Goal: Task Accomplishment & Management: Use online tool/utility

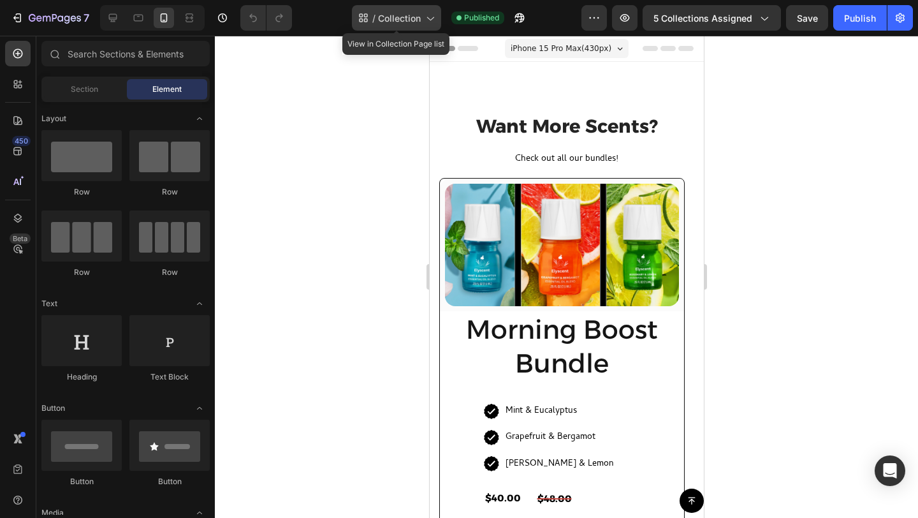
click at [387, 22] on span "Collection" at bounding box center [399, 17] width 43 height 13
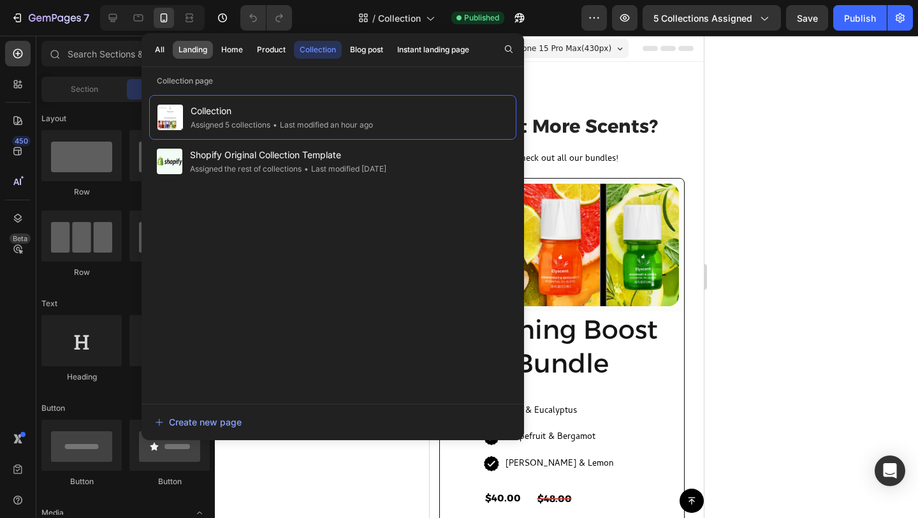
click at [186, 51] on div "Landing" at bounding box center [193, 49] width 29 height 11
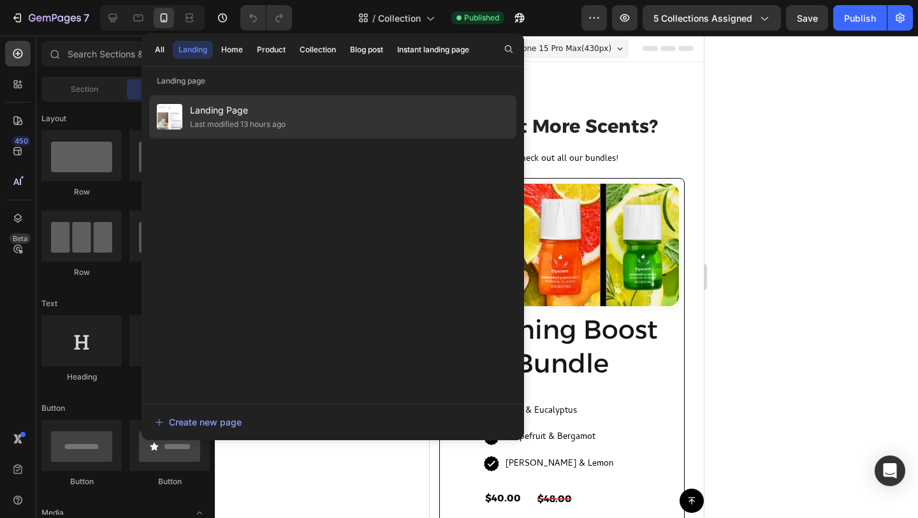
click at [212, 115] on span "Landing Page" at bounding box center [238, 110] width 96 height 15
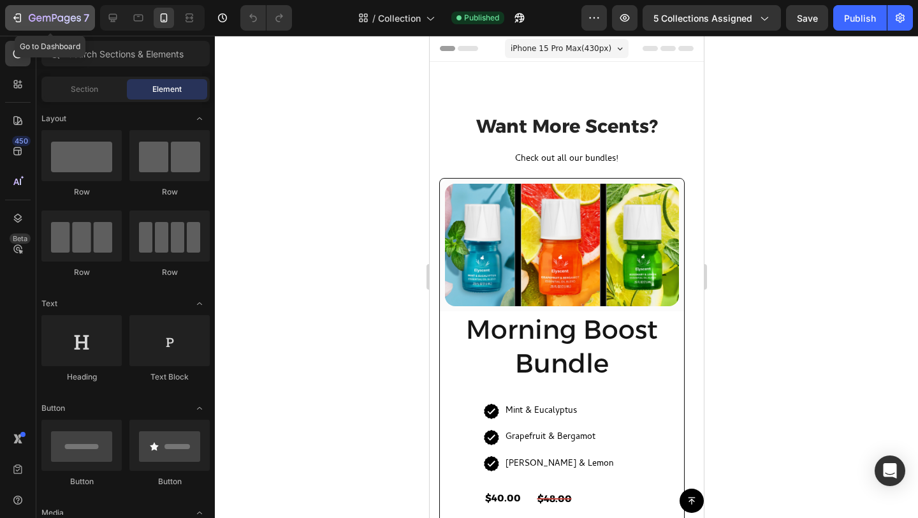
click at [17, 9] on button "7" at bounding box center [50, 18] width 90 height 26
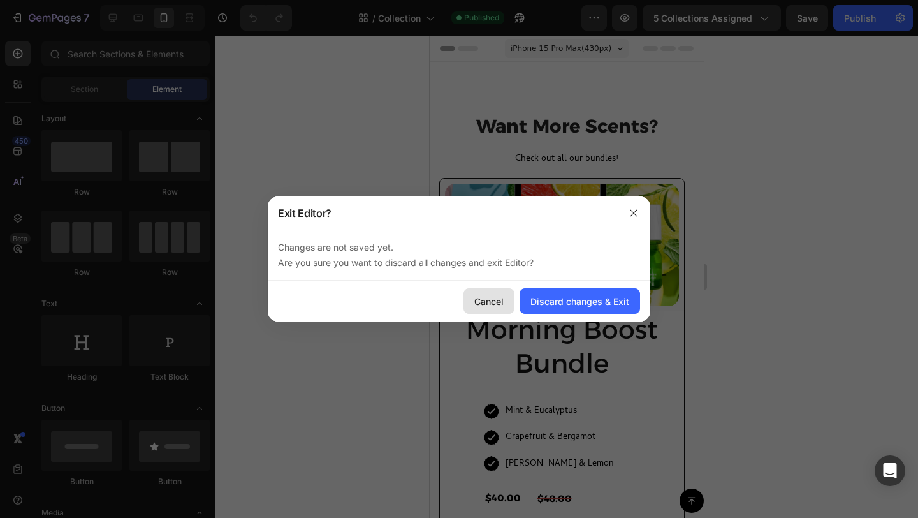
click at [480, 301] on div "Cancel" at bounding box center [488, 301] width 29 height 13
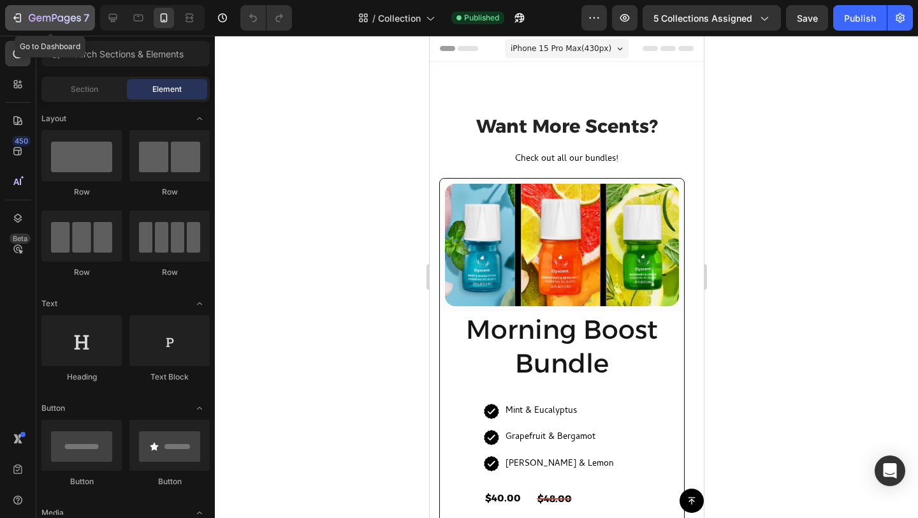
click at [43, 19] on icon "button" at bounding box center [47, 19] width 8 height 6
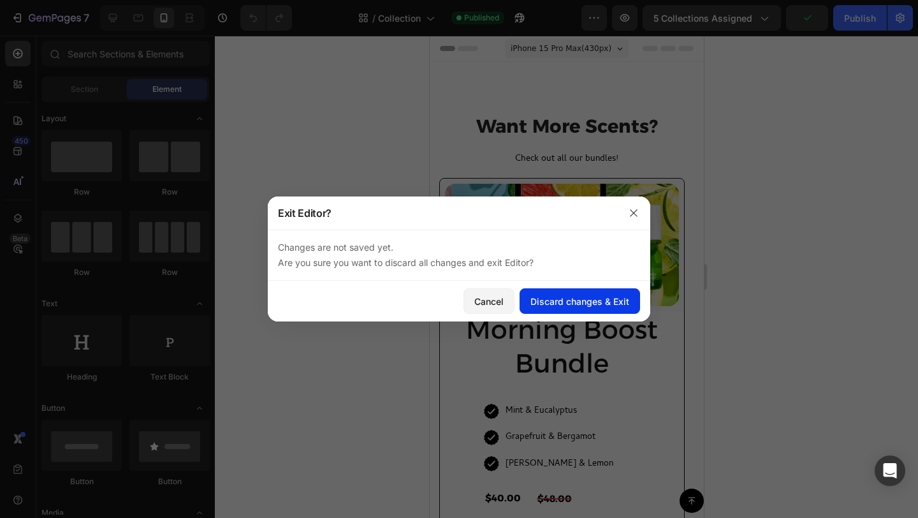
click at [537, 300] on div "Discard changes & Exit" at bounding box center [579, 301] width 99 height 13
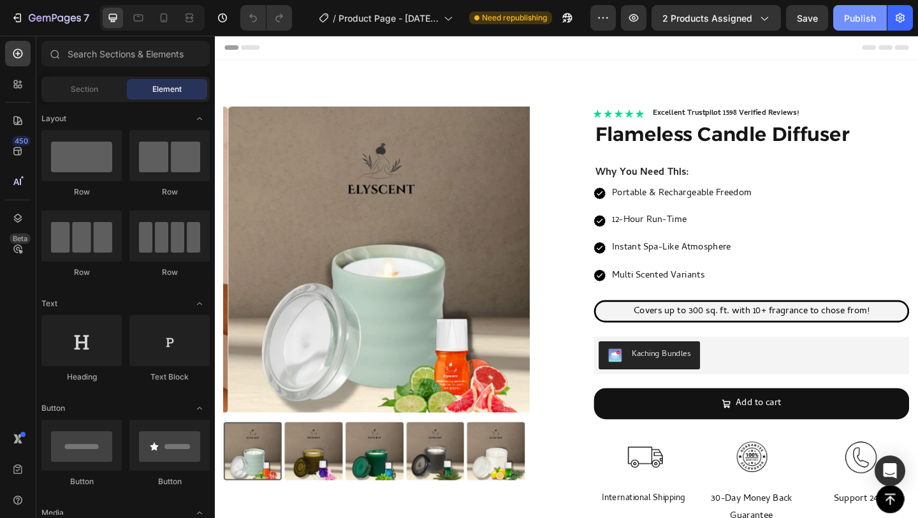
click at [852, 10] on button "Publish" at bounding box center [860, 18] width 54 height 26
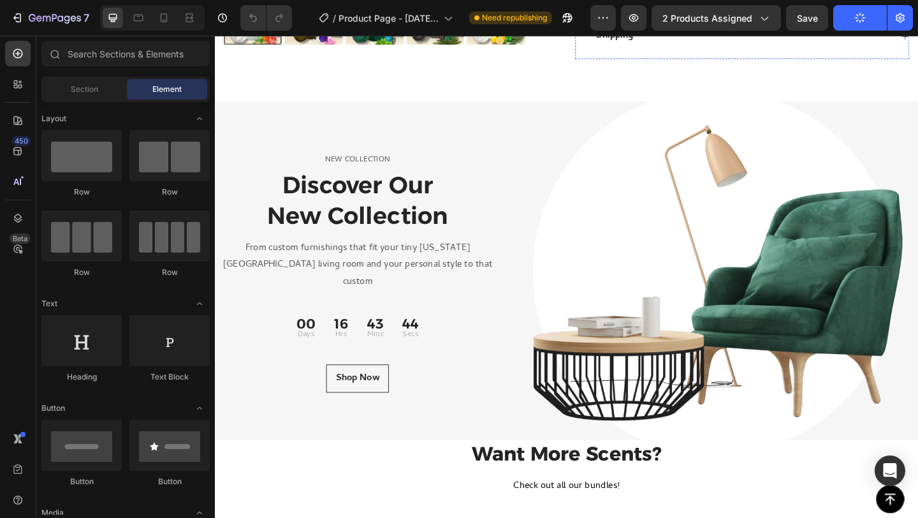
scroll to position [666, 0]
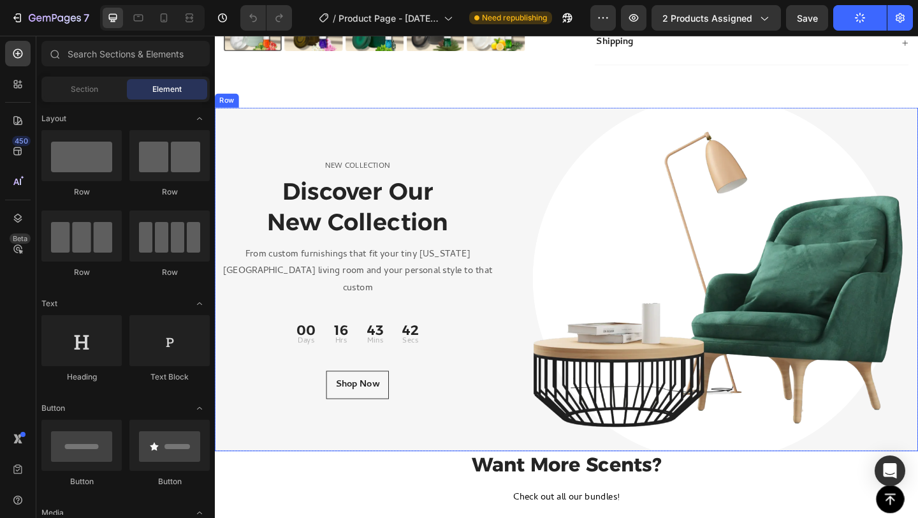
click at [523, 165] on div "NEW COLLECTION Text block Discover Our New Collection Heading From custom furni…" at bounding box center [597, 299] width 765 height 373
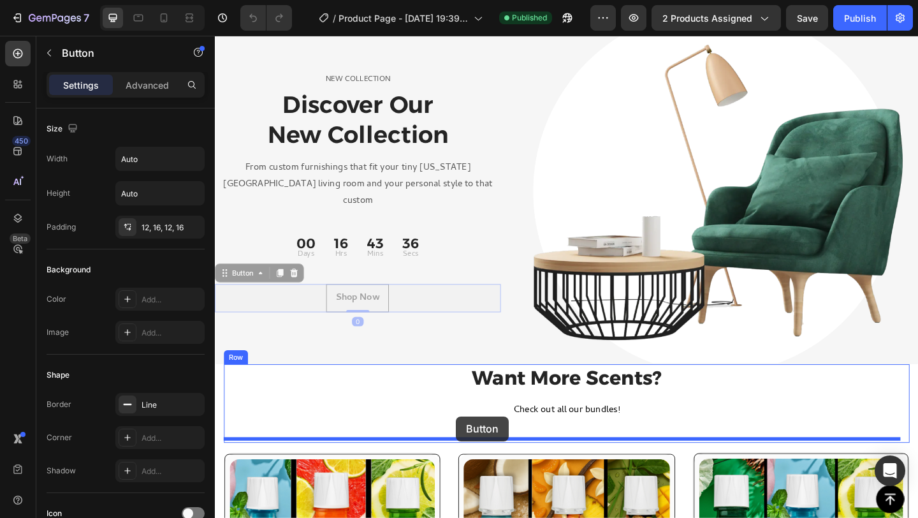
scroll to position [783, 0]
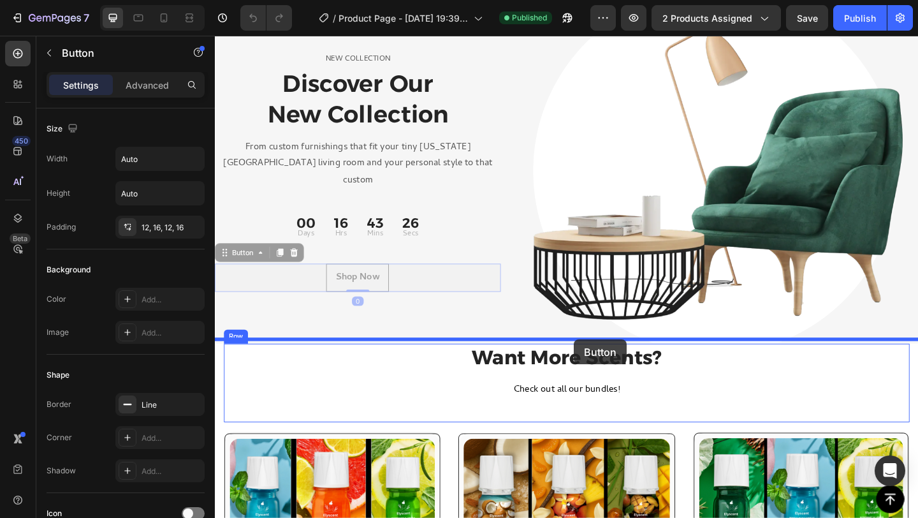
drag, startPoint x: 409, startPoint y: 407, endPoint x: 605, endPoint y: 366, distance: 200.0
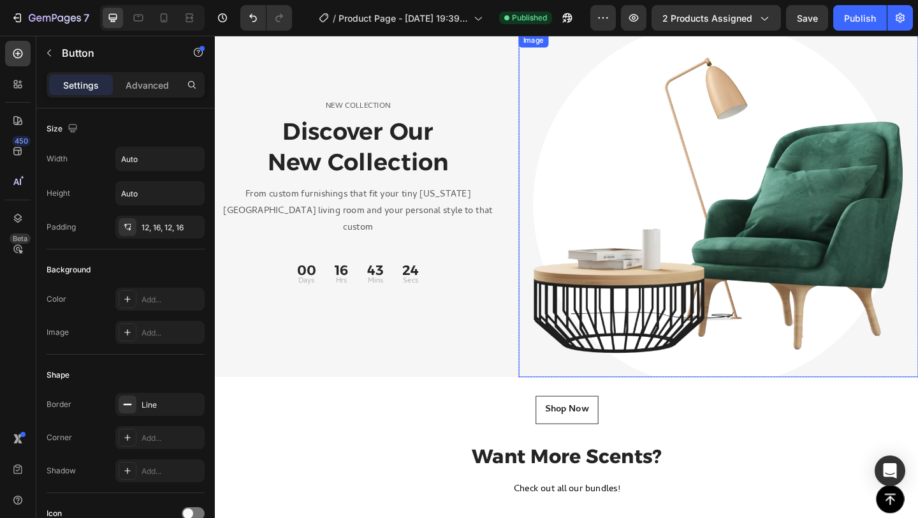
scroll to position [735, 0]
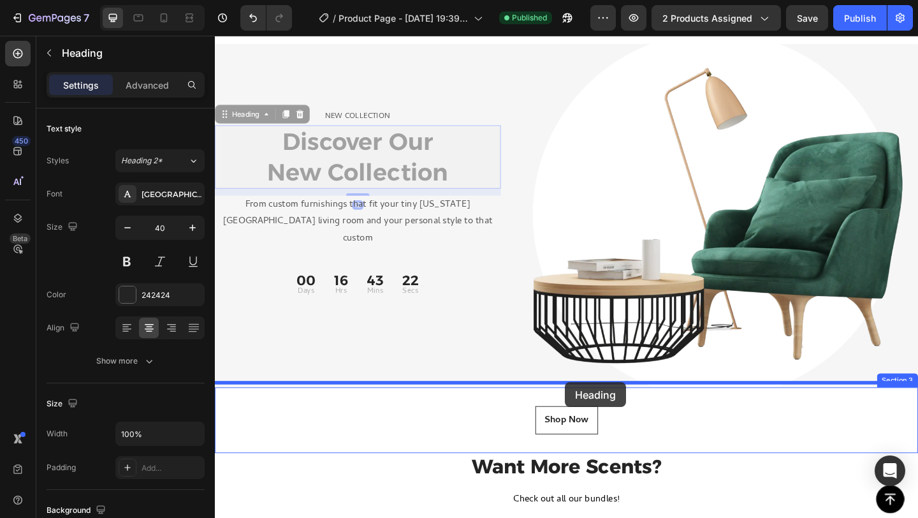
drag, startPoint x: 504, startPoint y: 209, endPoint x: 596, endPoint y: 415, distance: 225.5
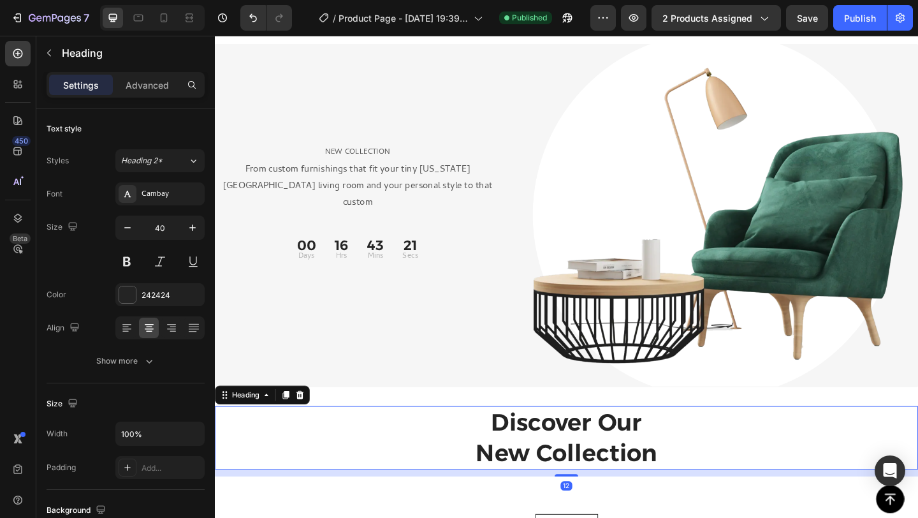
click at [648, 470] on p "Discover Our New Collection" at bounding box center [597, 473] width 763 height 66
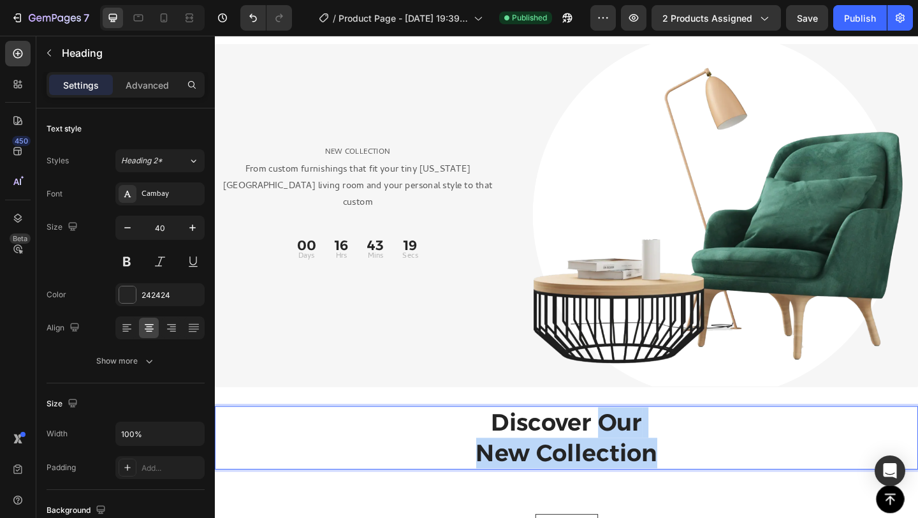
drag, startPoint x: 698, startPoint y: 490, endPoint x: 636, endPoint y: 456, distance: 71.3
click at [636, 456] on p "Discover Our New Collection" at bounding box center [597, 473] width 763 height 66
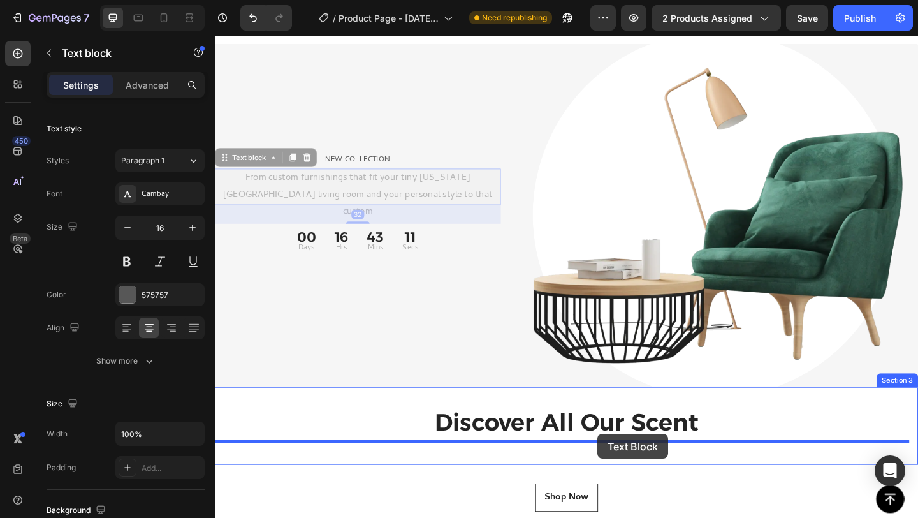
drag, startPoint x: 486, startPoint y: 205, endPoint x: 631, endPoint y: 469, distance: 301.6
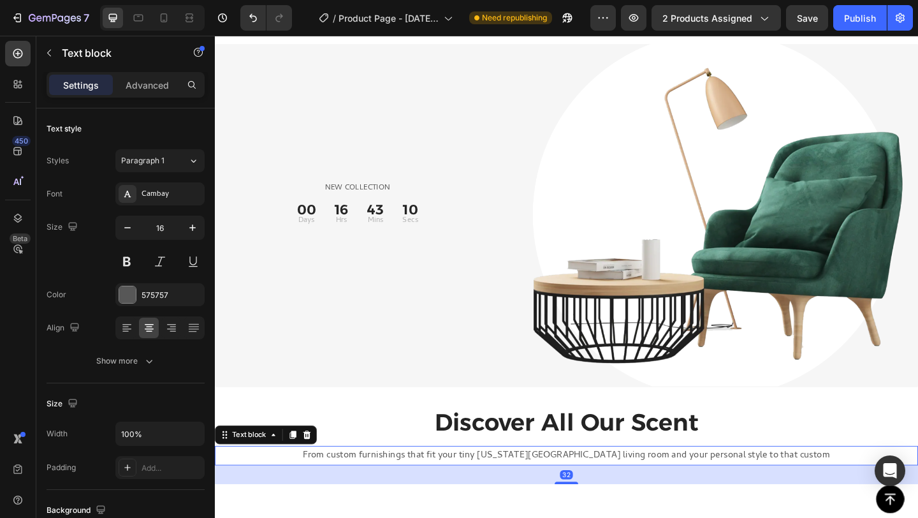
click at [615, 485] on p "From custom furnishings that fit your tiny [US_STATE][GEOGRAPHIC_DATA] living r…" at bounding box center [597, 492] width 763 height 18
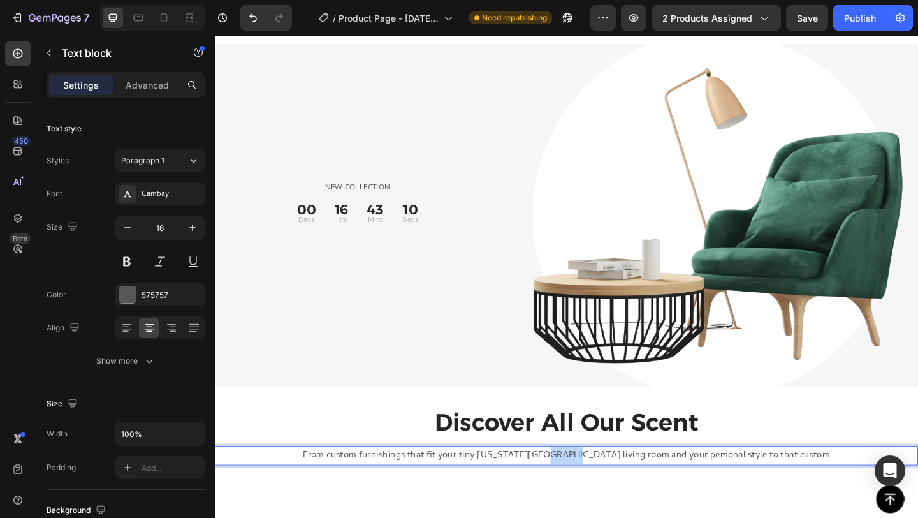
click at [615, 486] on p "From custom furnishings that fit your tiny [US_STATE][GEOGRAPHIC_DATA] living r…" at bounding box center [597, 492] width 763 height 18
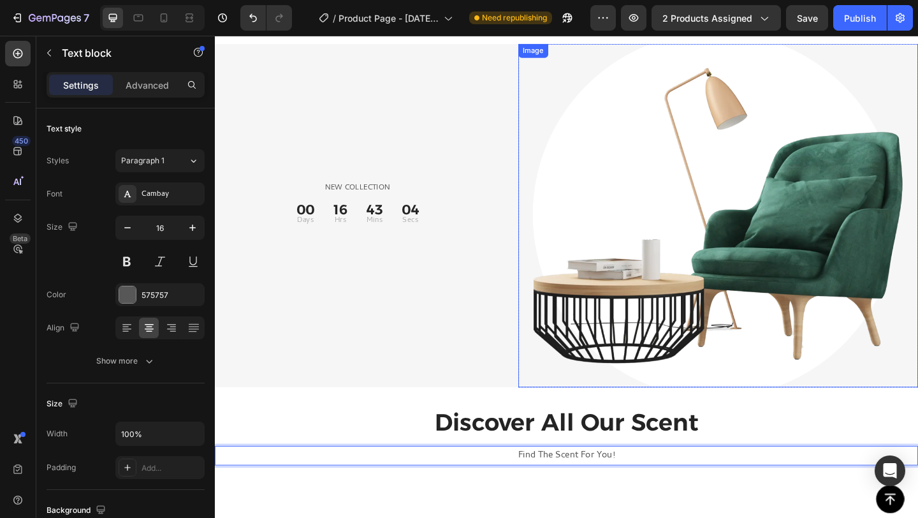
click at [538, 365] on div "NEW COLLECTION Text block 00 Days 16 Hrs 43 Mins 04 Secs CountDown Timer Image …" at bounding box center [597, 231] width 765 height 373
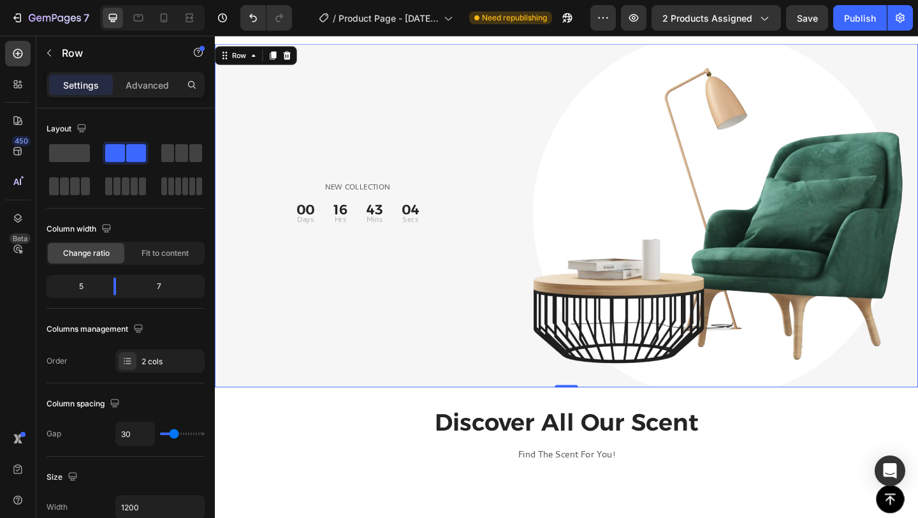
click at [523, 365] on div "NEW COLLECTION Text block 00 Days 16 Hrs 43 Mins 04 Secs CountDown Timer Image …" at bounding box center [597, 231] width 765 height 373
click at [296, 52] on icon at bounding box center [293, 57] width 10 height 10
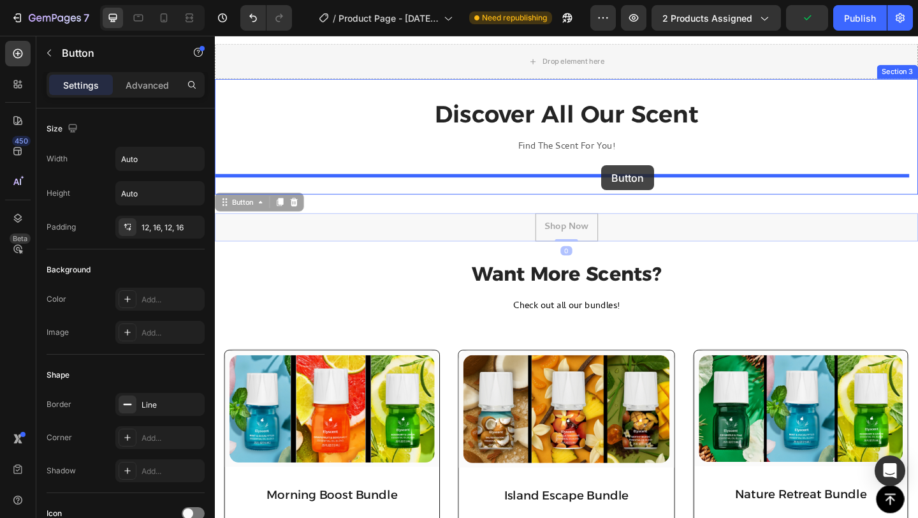
drag, startPoint x: 634, startPoint y: 226, endPoint x: 635, endPoint y: 177, distance: 49.1
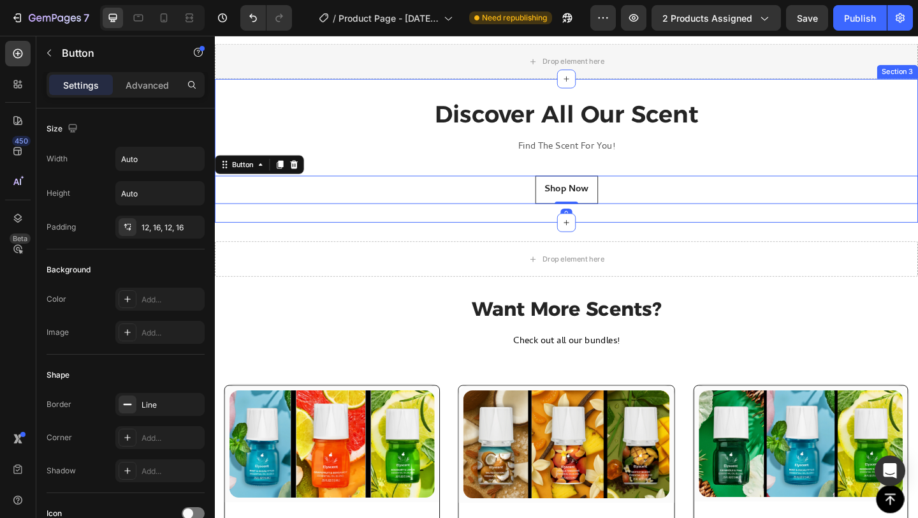
click at [674, 242] on div "Drop element here Section 4" at bounding box center [597, 278] width 765 height 79
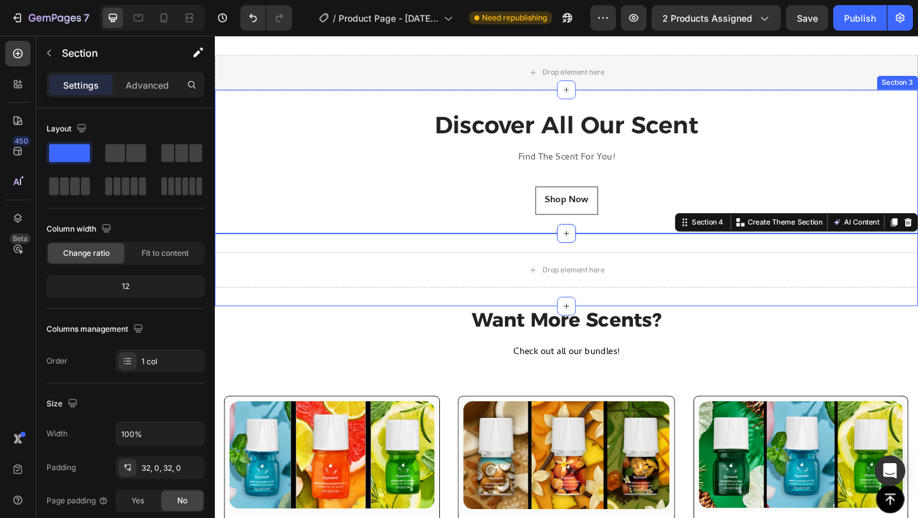
scroll to position [721, 0]
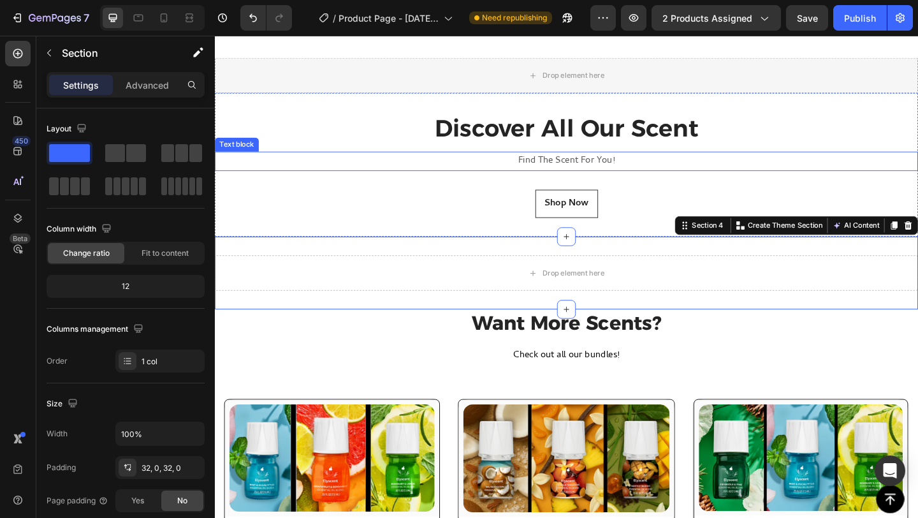
click at [653, 170] on p "Find The Scent For You!" at bounding box center [597, 172] width 763 height 18
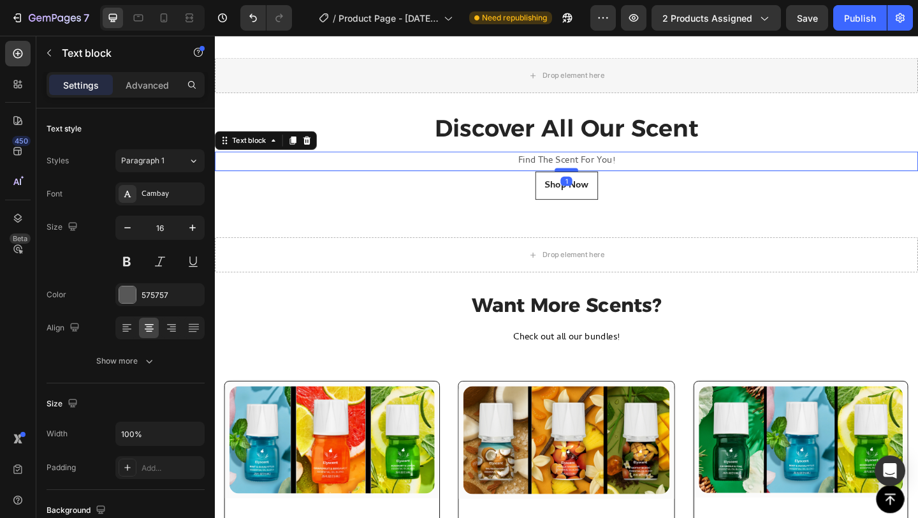
drag, startPoint x: 597, startPoint y: 200, endPoint x: 595, endPoint y: 181, distance: 19.3
click at [595, 181] on div at bounding box center [598, 181] width 26 height 4
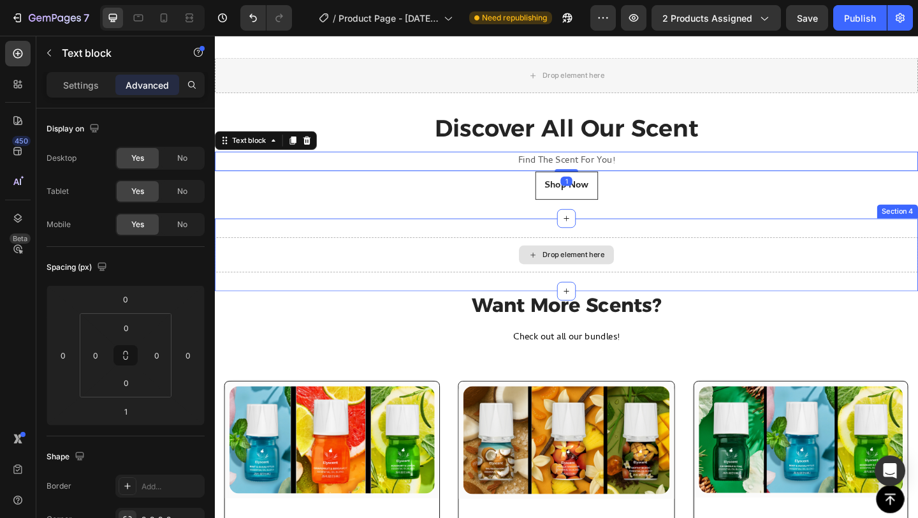
click at [627, 264] on div "Drop element here" at bounding box center [597, 273] width 103 height 20
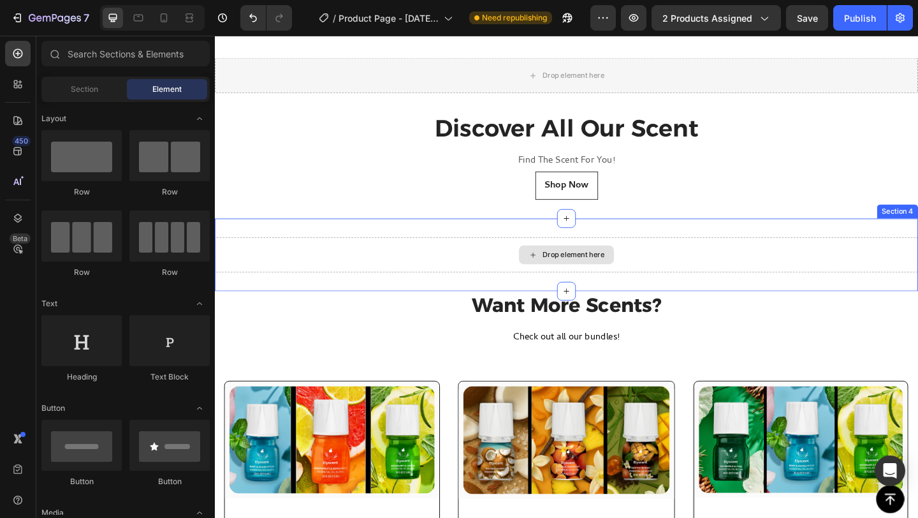
click at [729, 282] on div "Drop element here" at bounding box center [597, 273] width 765 height 38
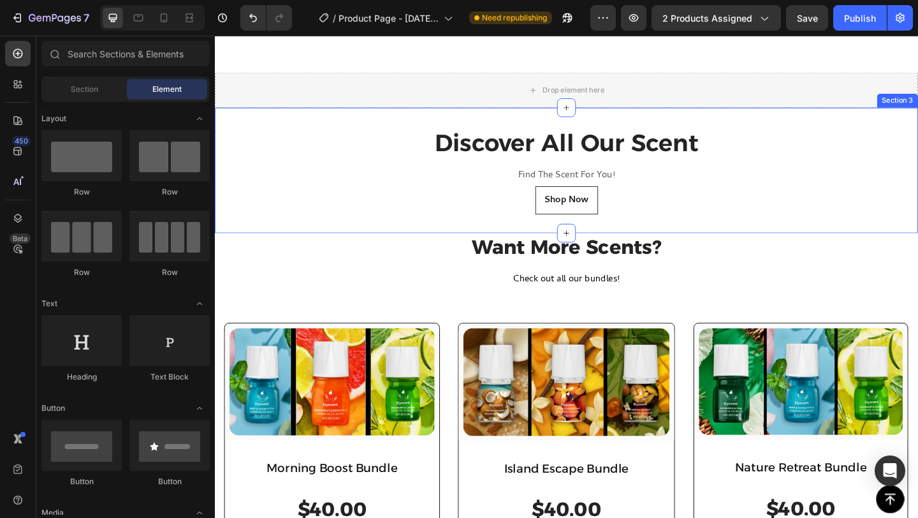
scroll to position [700, 0]
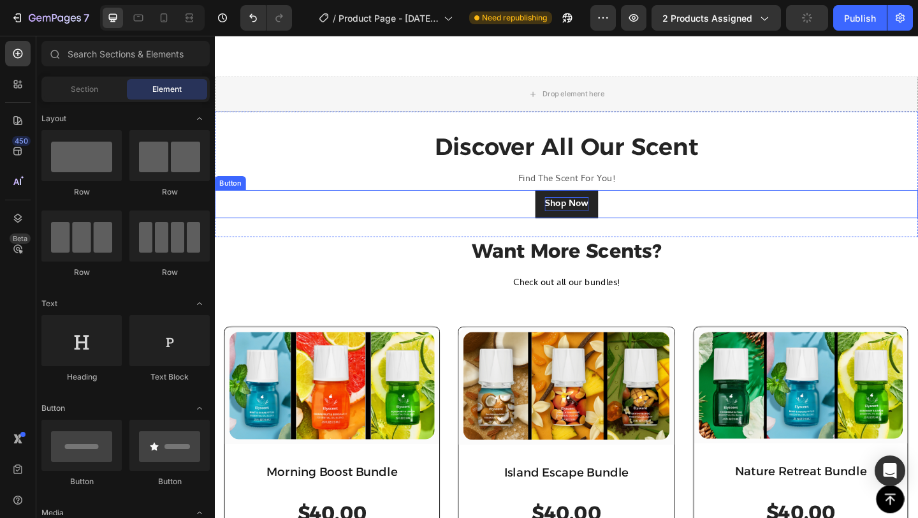
click at [601, 217] on div "Shop Now" at bounding box center [598, 218] width 48 height 15
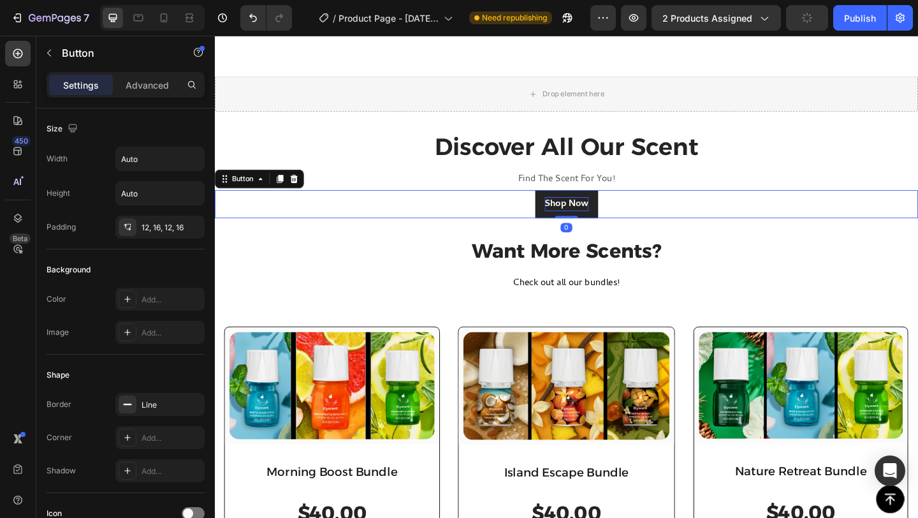
click at [601, 218] on div "Shop Now" at bounding box center [598, 218] width 48 height 15
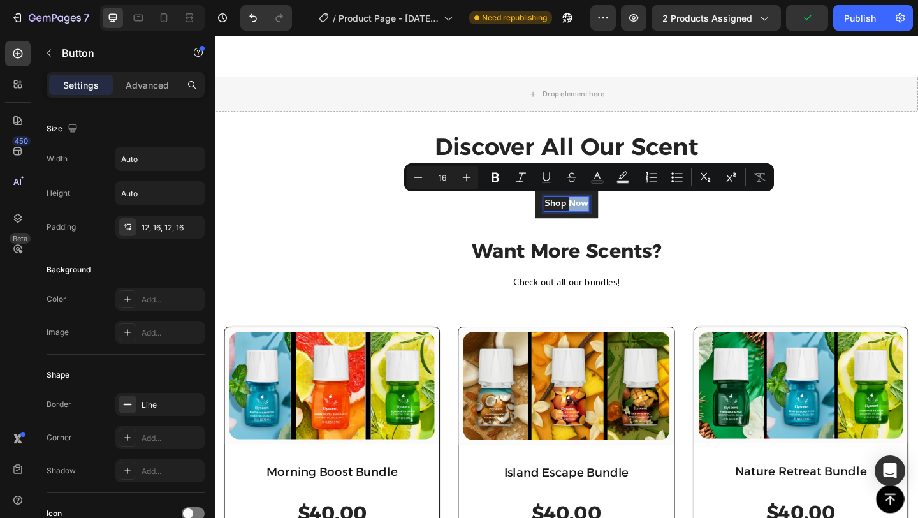
drag, startPoint x: 602, startPoint y: 217, endPoint x: 615, endPoint y: 219, distance: 12.9
click at [615, 219] on p "Shop Now" at bounding box center [598, 218] width 48 height 15
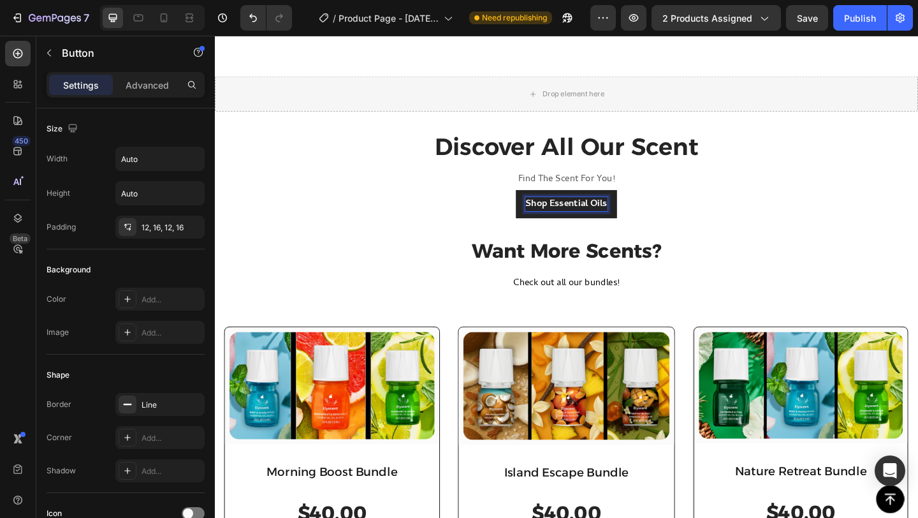
click at [686, 223] on div "Shop Essential Oils Button 0" at bounding box center [597, 218] width 765 height 31
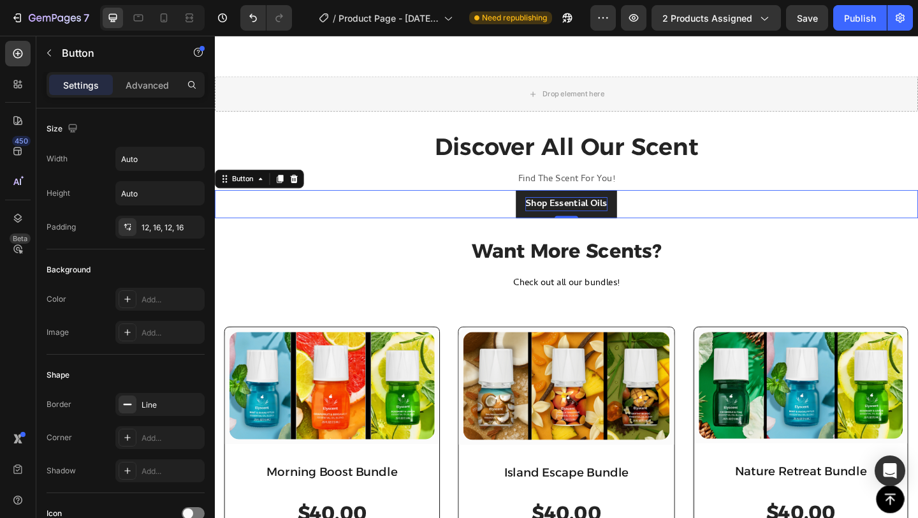
click at [641, 223] on link "Shop Essential Oils" at bounding box center [598, 218] width 110 height 31
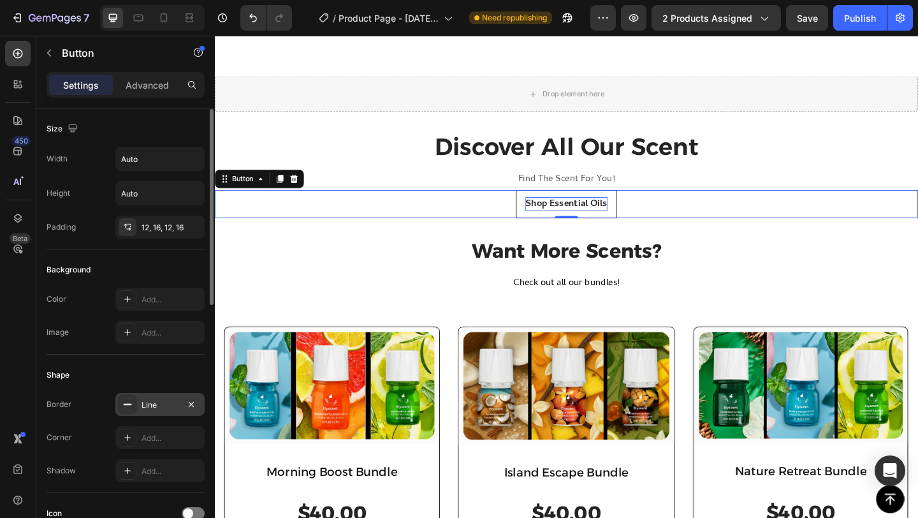
scroll to position [568, 0]
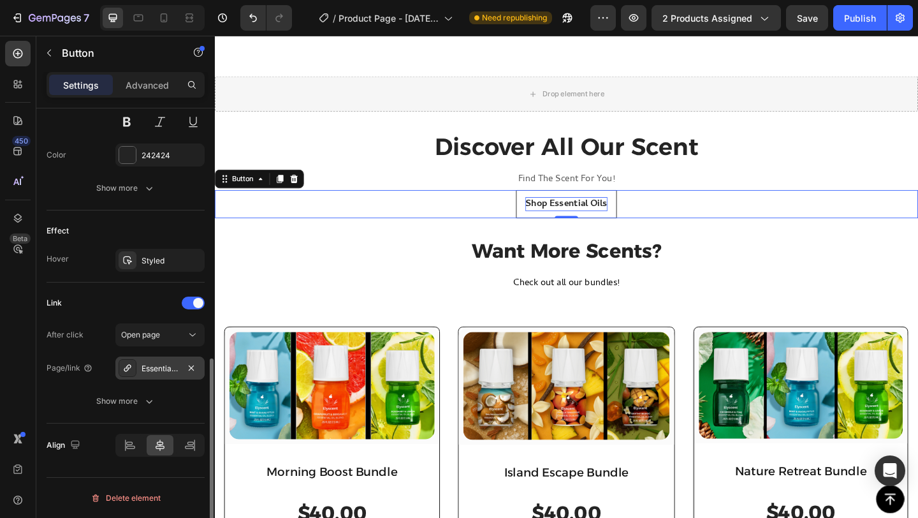
click at [160, 367] on div "Essential Oils" at bounding box center [160, 368] width 37 height 11
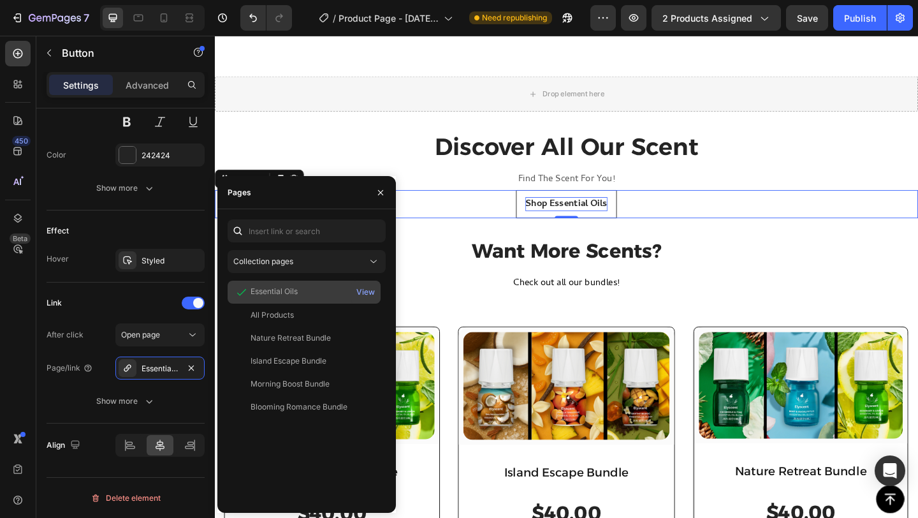
click at [286, 289] on div "Essential Oils" at bounding box center [274, 291] width 47 height 11
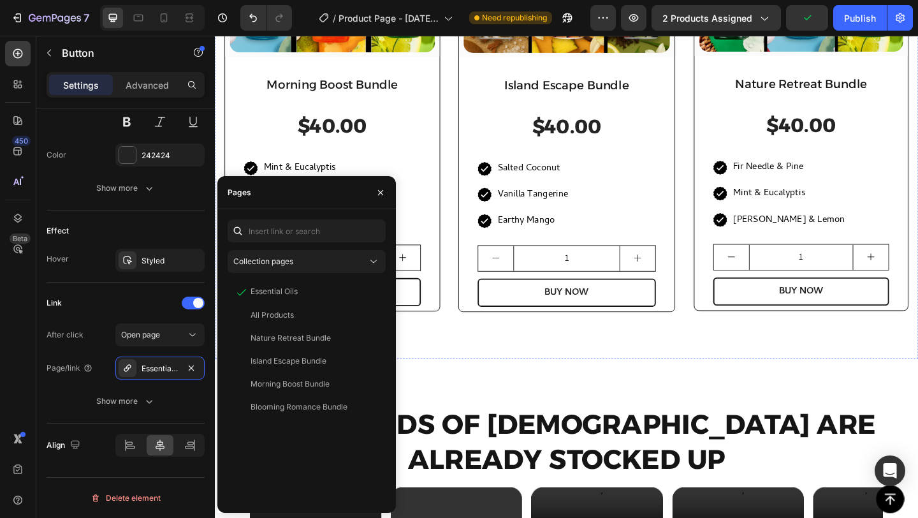
scroll to position [1143, 0]
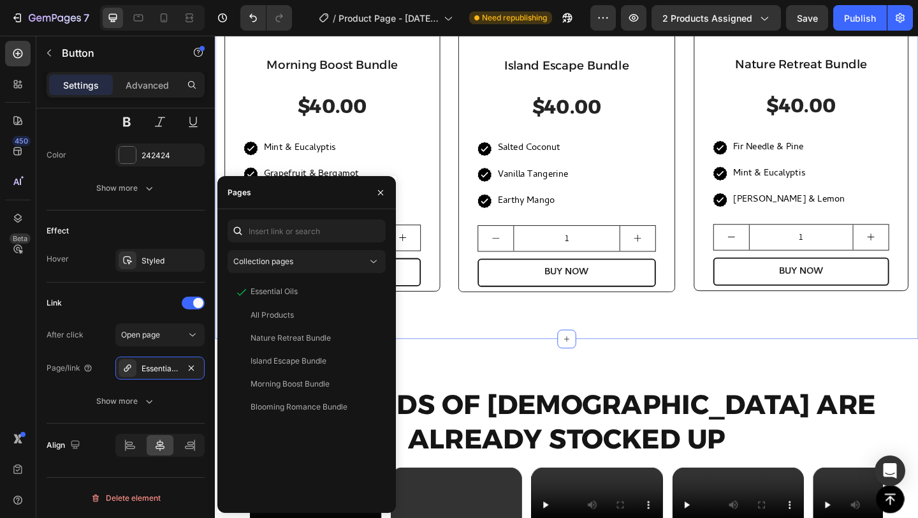
click at [631, 340] on div "Want More Scents? Heading Check out all our bundles! Text block (P) Images & Ga…" at bounding box center [597, 88] width 765 height 553
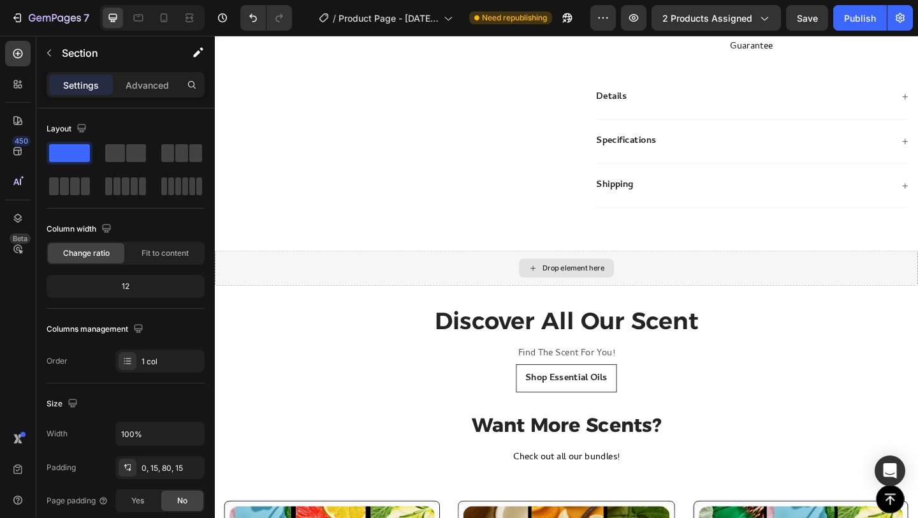
scroll to position [460, 0]
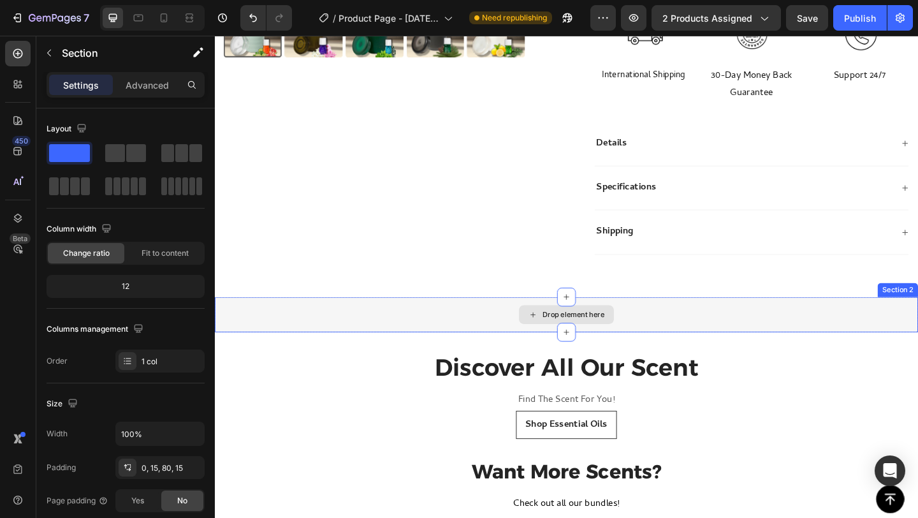
click at [737, 323] on div "Drop element here" at bounding box center [597, 338] width 765 height 38
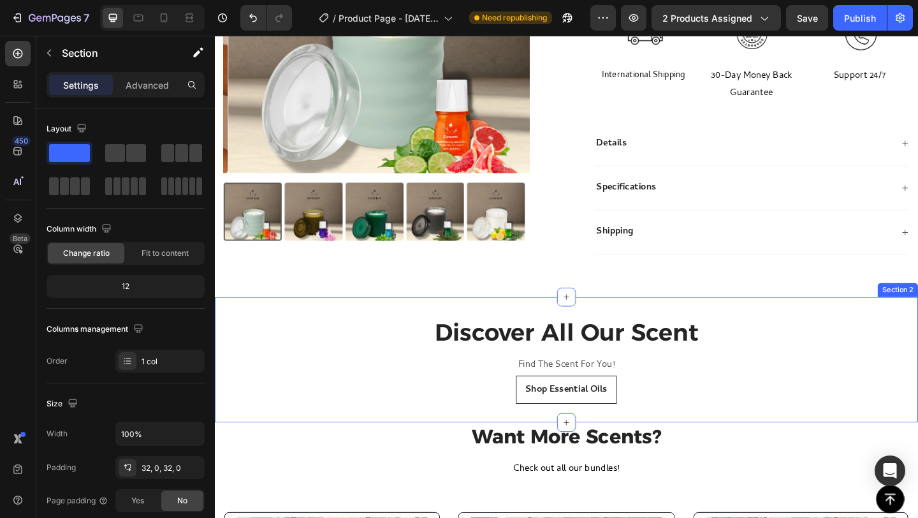
click at [684, 439] on div "Discover All Our Scent Heading Find The Scent For You! Text block Shop Essentia…" at bounding box center [597, 387] width 765 height 136
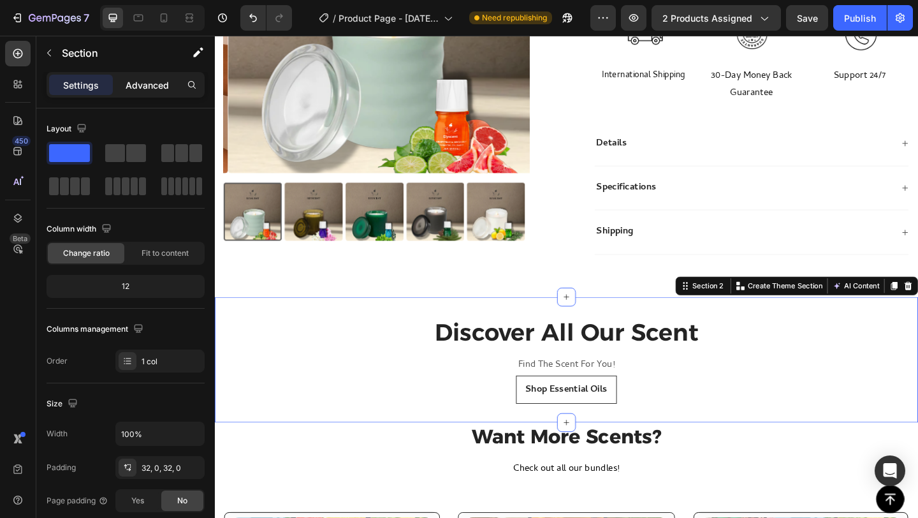
click at [143, 89] on p "Advanced" at bounding box center [147, 84] width 43 height 13
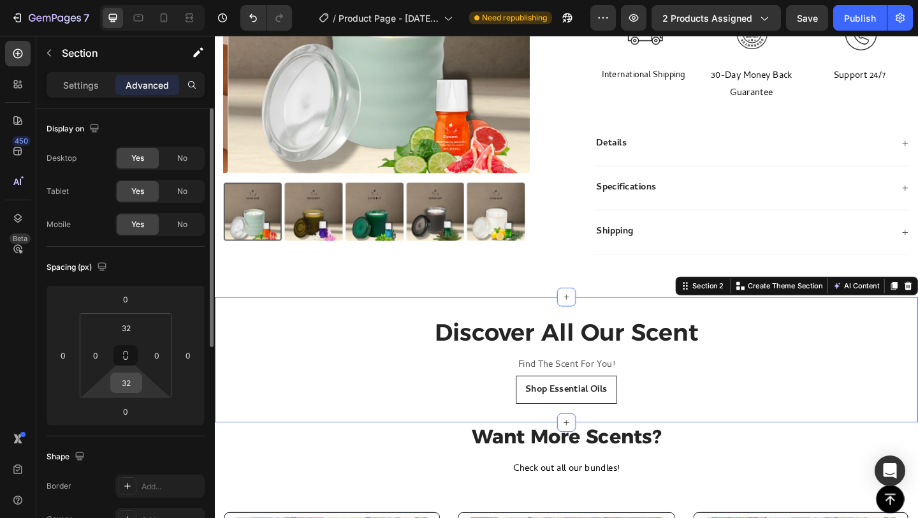
click at [128, 380] on input "32" at bounding box center [126, 382] width 26 height 19
type input "70"
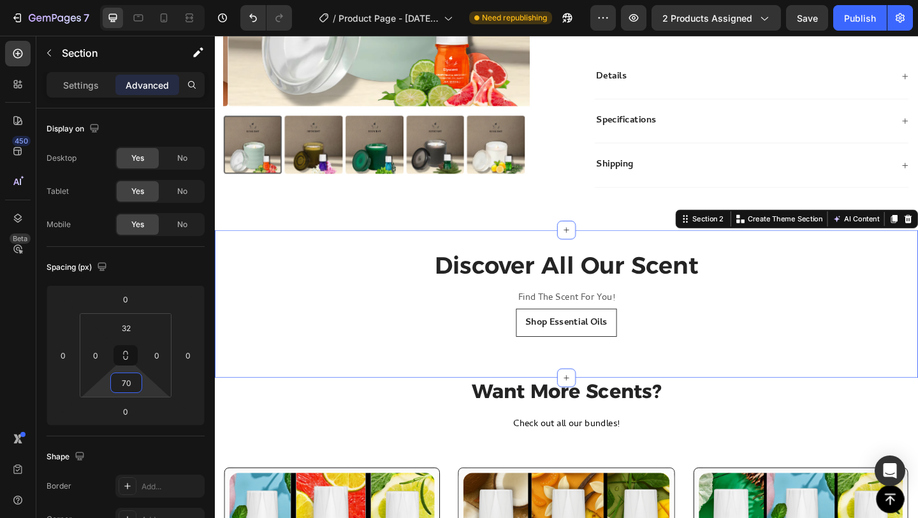
scroll to position [554, 0]
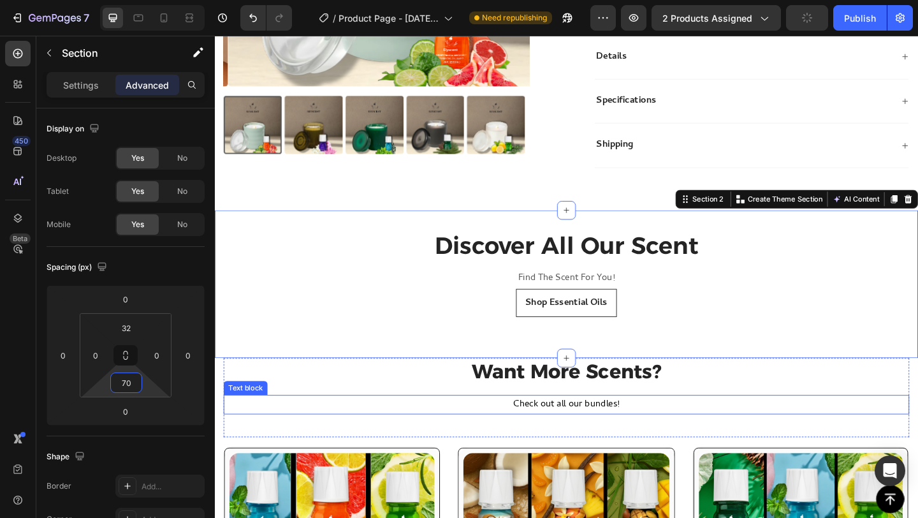
click at [589, 437] on p "Check out all our bundles!" at bounding box center [597, 437] width 743 height 18
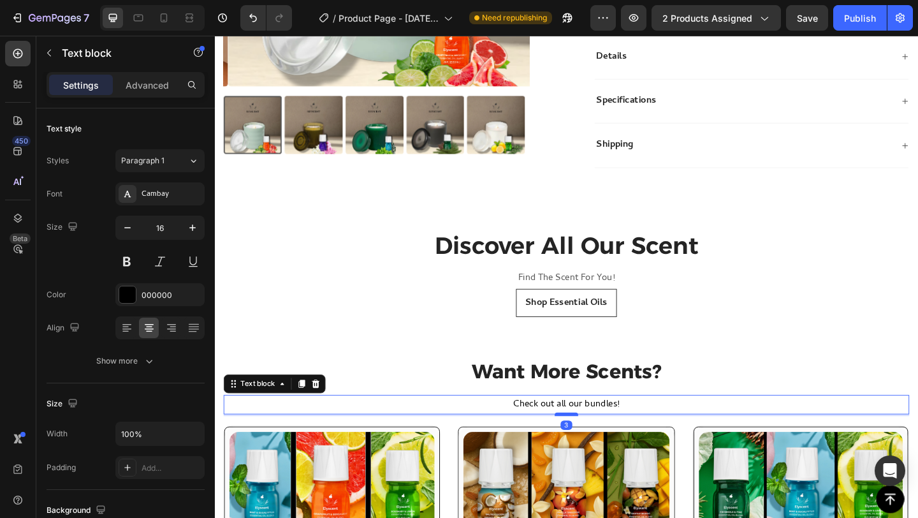
drag, startPoint x: 598, startPoint y: 470, endPoint x: 601, endPoint y: 447, distance: 23.2
click at [601, 447] on div at bounding box center [598, 448] width 26 height 4
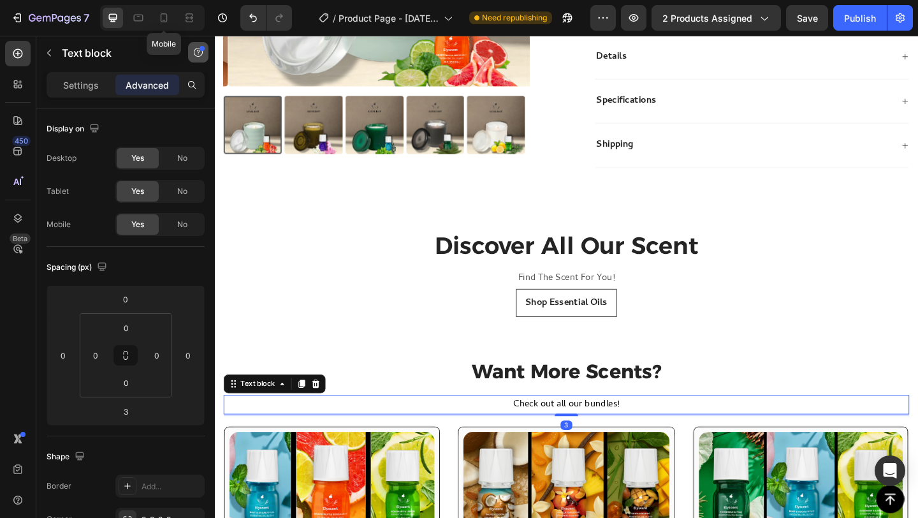
click at [168, 18] on icon at bounding box center [163, 17] width 13 height 13
type input "15"
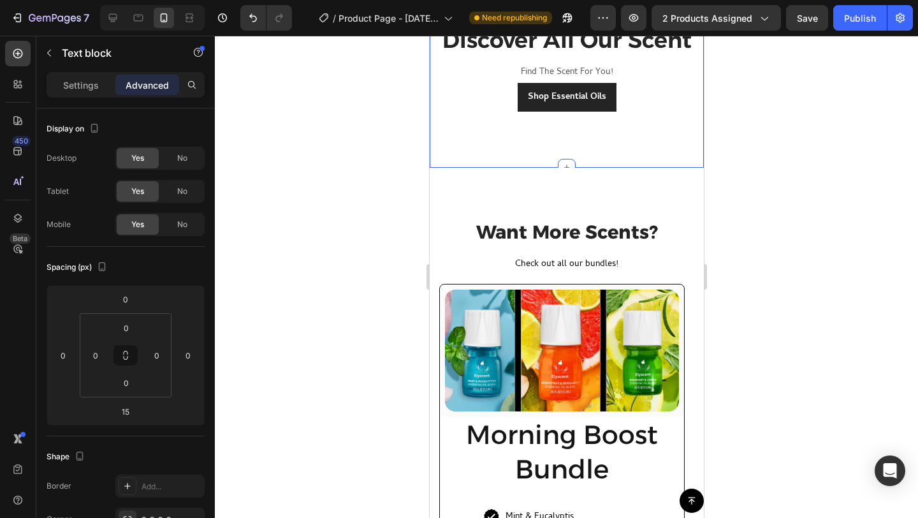
scroll to position [685, 0]
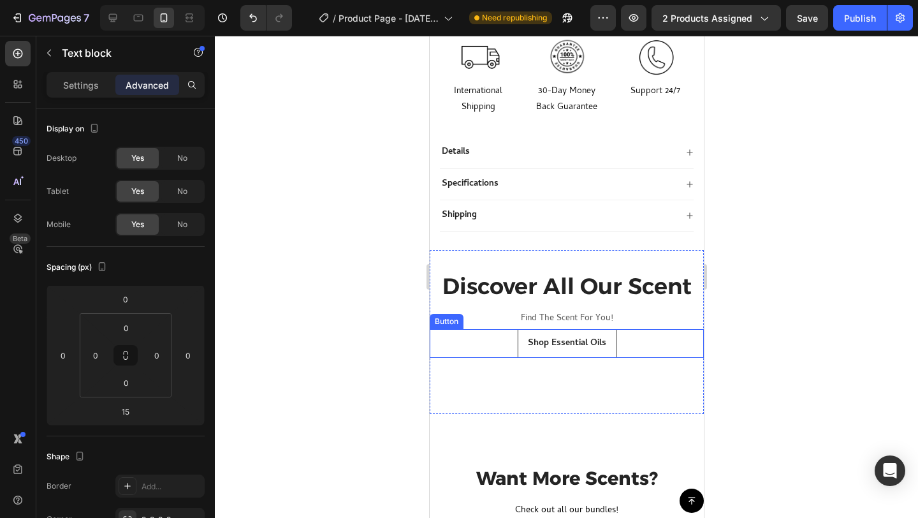
click at [633, 349] on div "Shop Essential Oils Button" at bounding box center [566, 343] width 274 height 29
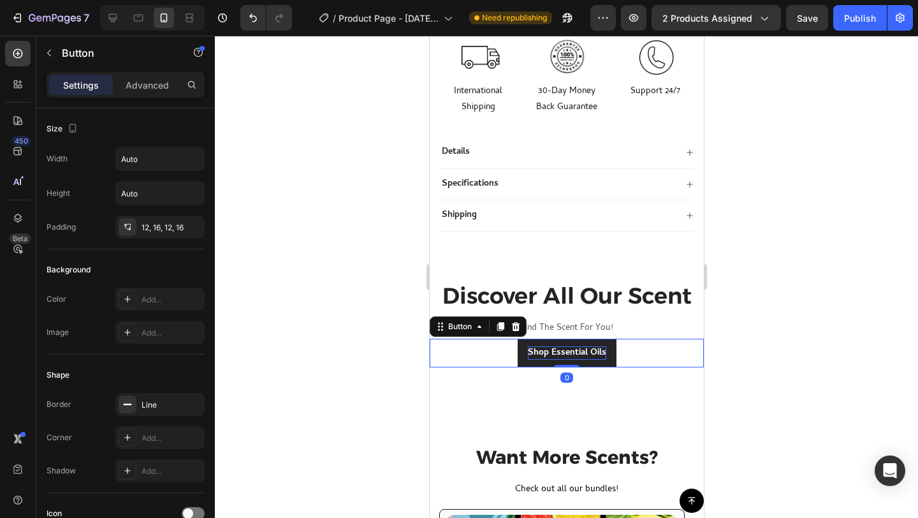
drag, startPoint x: 565, startPoint y: 386, endPoint x: 569, endPoint y: 336, distance: 50.5
click at [567, 339] on div "Shop Essential Oils Button 0" at bounding box center [566, 353] width 274 height 29
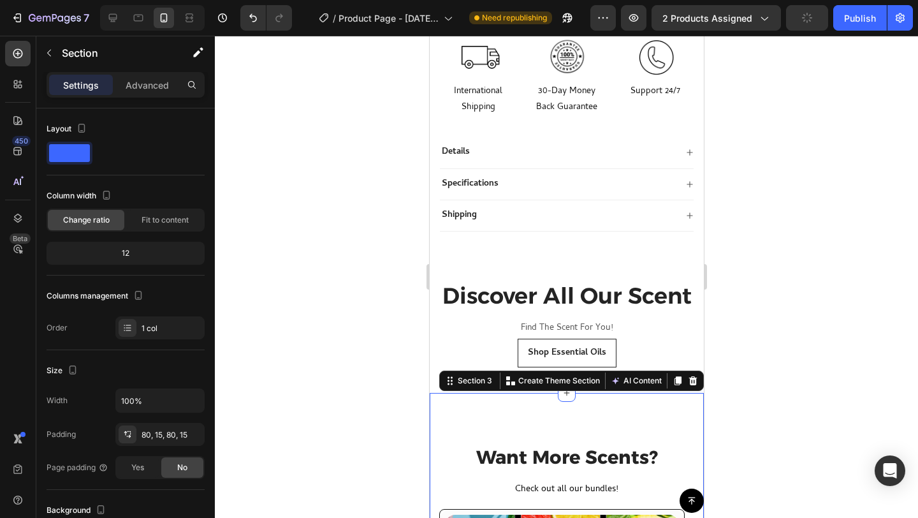
click at [149, 99] on div "Settings Advanced" at bounding box center [125, 90] width 179 height 36
drag, startPoint x: 145, startPoint y: 81, endPoint x: 140, endPoint y: 104, distance: 23.5
click at [145, 82] on p "Advanced" at bounding box center [147, 84] width 43 height 13
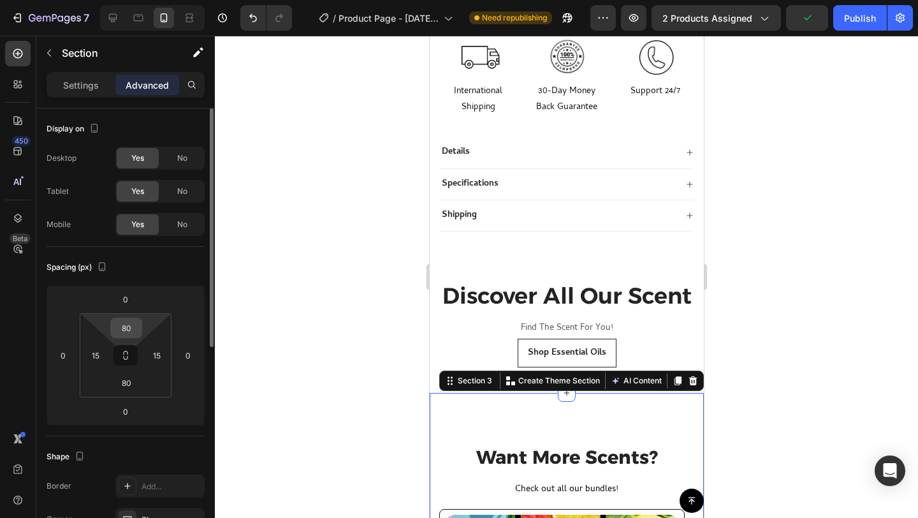
click at [131, 332] on input "80" at bounding box center [126, 327] width 26 height 19
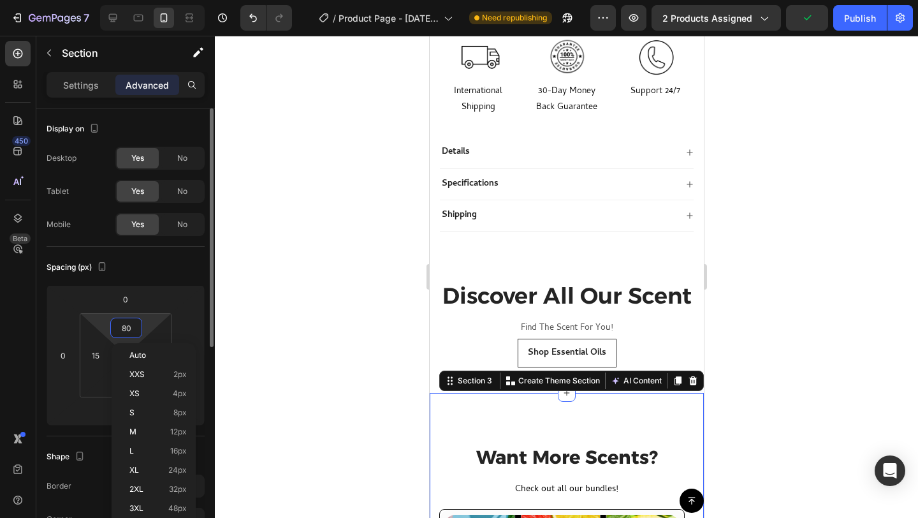
type input "0"
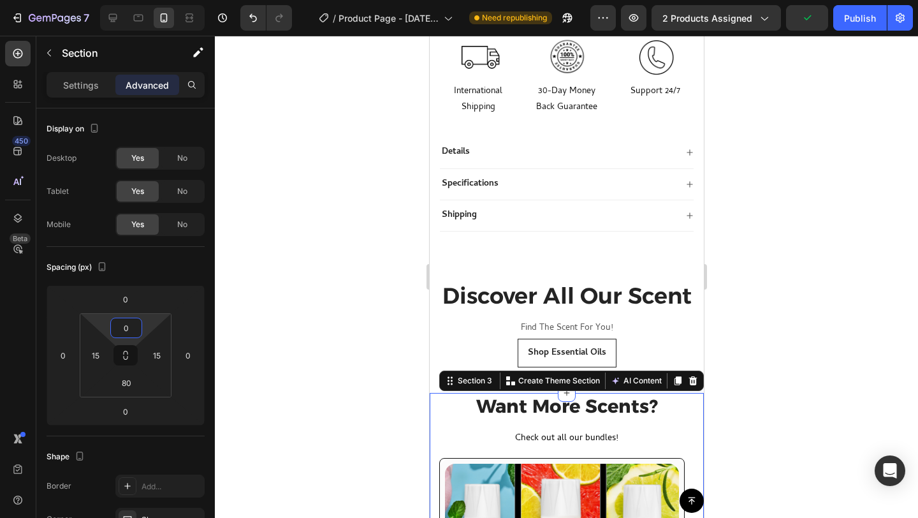
click at [829, 340] on div at bounding box center [566, 277] width 703 height 482
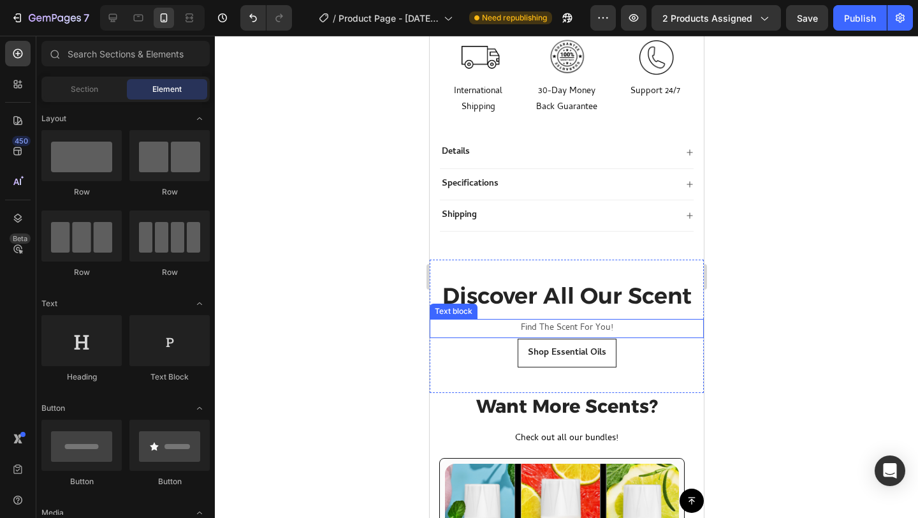
click at [583, 320] on p "Find The Scent For You!" at bounding box center [566, 328] width 272 height 16
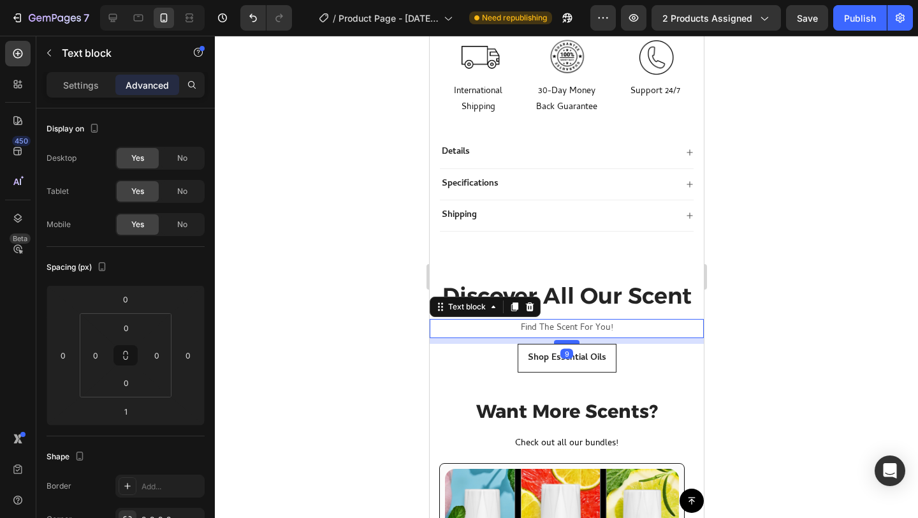
click at [568, 340] on div at bounding box center [566, 342] width 26 height 4
click at [817, 284] on div at bounding box center [566, 277] width 703 height 482
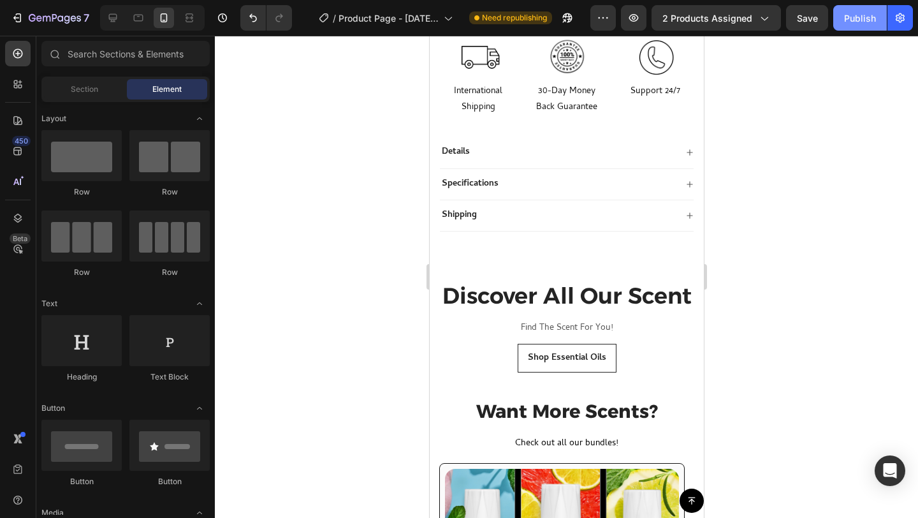
drag, startPoint x: 852, startPoint y: 18, endPoint x: 231, endPoint y: 124, distance: 630.6
click at [852, 18] on div "Publish" at bounding box center [860, 17] width 32 height 13
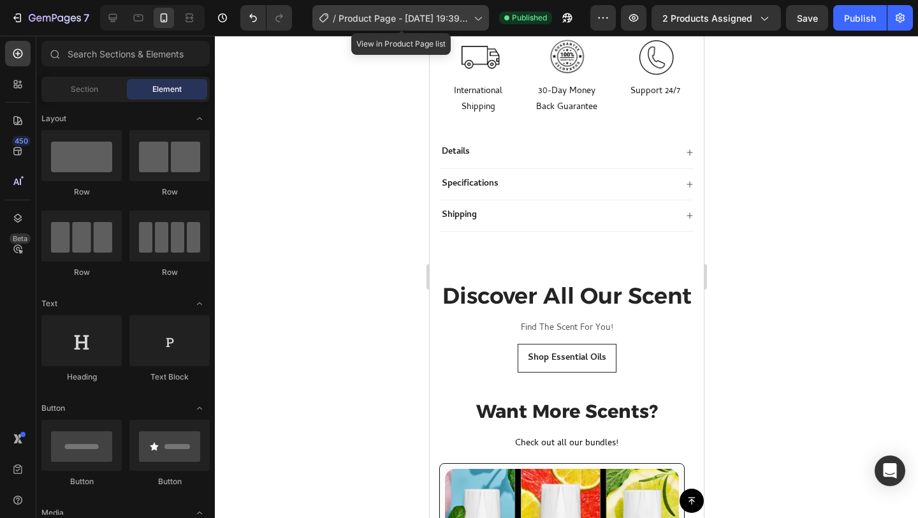
click at [391, 18] on span "Product Page - Jun 15, 19:39:12" at bounding box center [404, 17] width 130 height 13
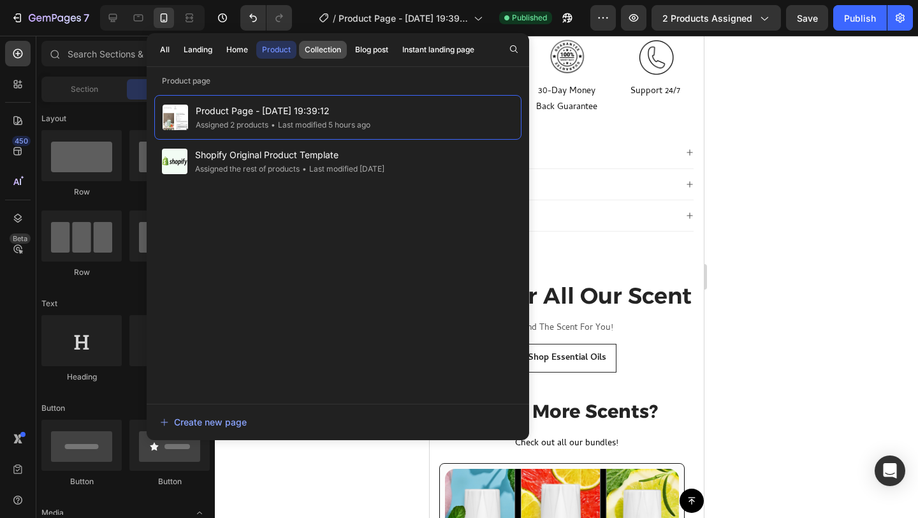
click at [315, 56] on button "Collection" at bounding box center [323, 50] width 48 height 18
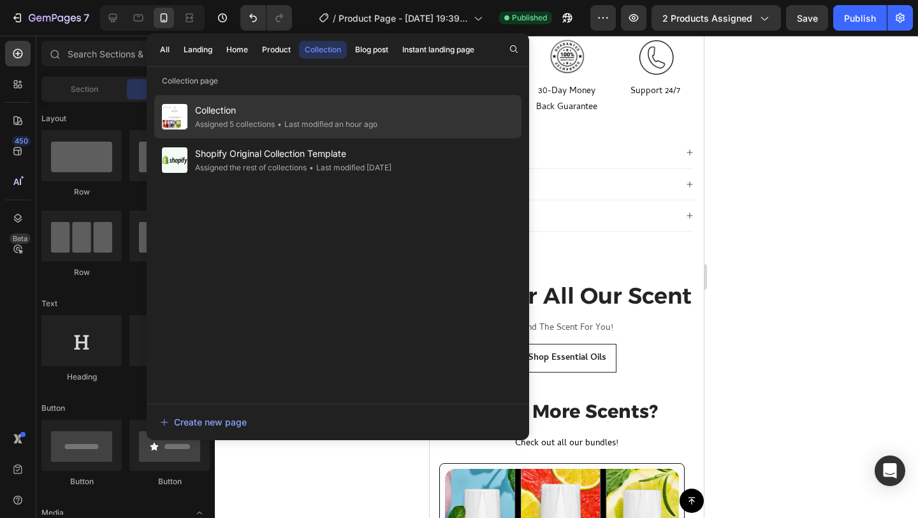
click at [273, 119] on div "Assigned 5 collections" at bounding box center [235, 124] width 80 height 13
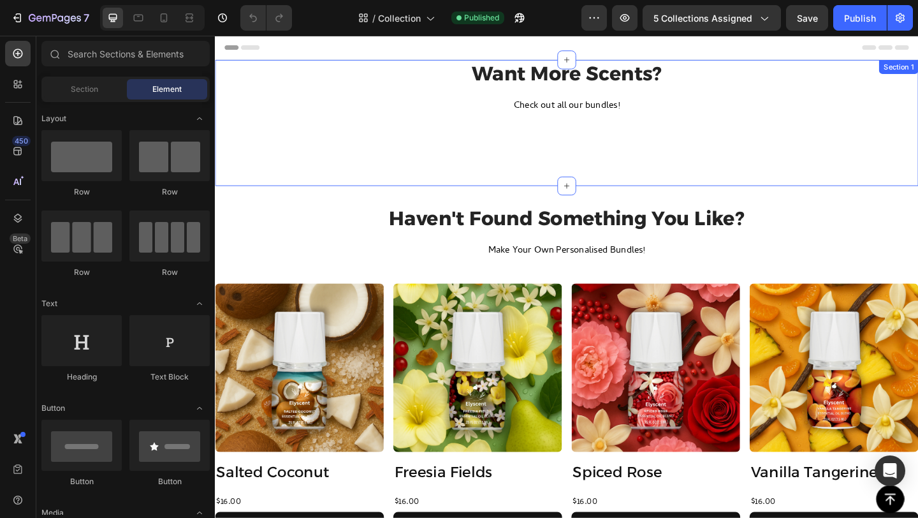
click at [703, 156] on div "Want More Scents? Heading Check out all our bundles! Text block (P) Images & Ga…" at bounding box center [597, 130] width 765 height 137
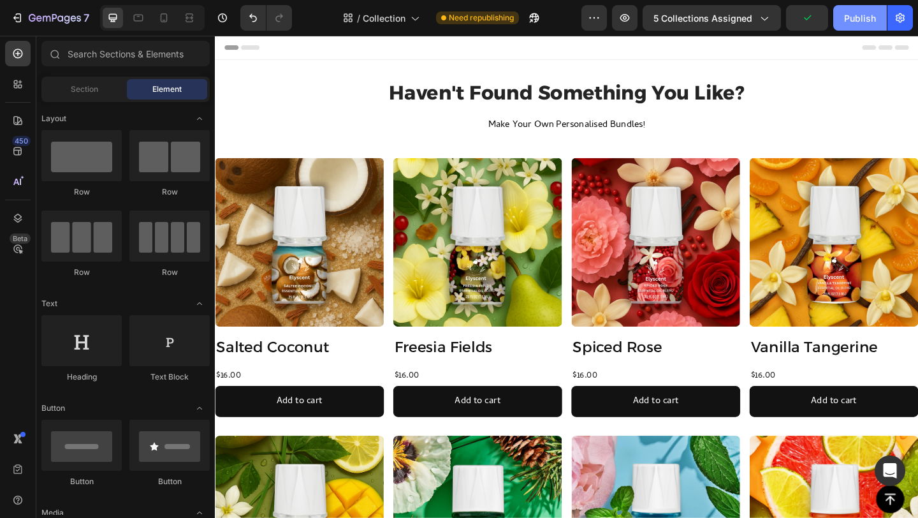
click at [871, 20] on div "Publish" at bounding box center [860, 17] width 32 height 13
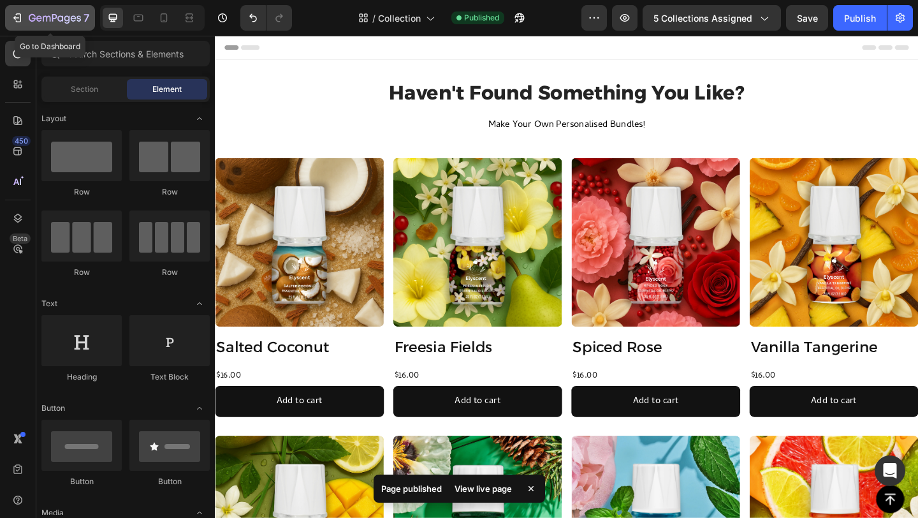
click at [30, 16] on icon "button" at bounding box center [32, 18] width 7 height 8
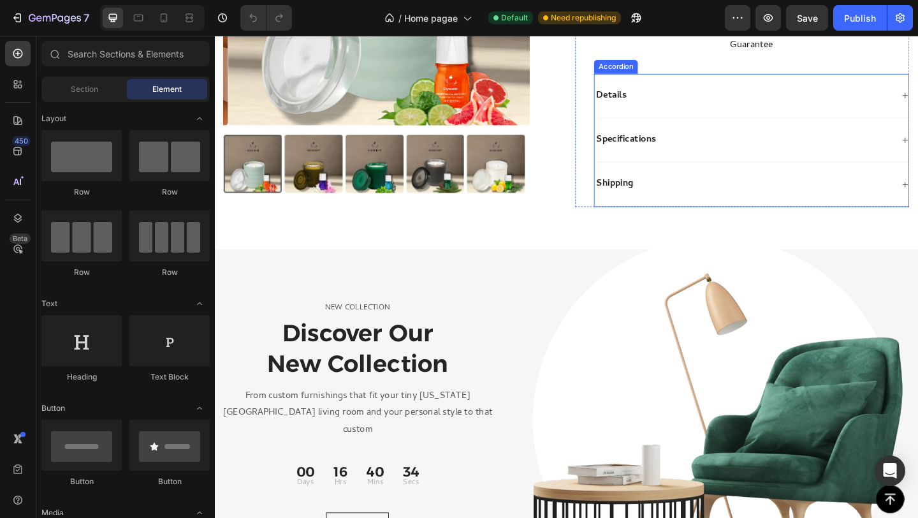
scroll to position [660, 0]
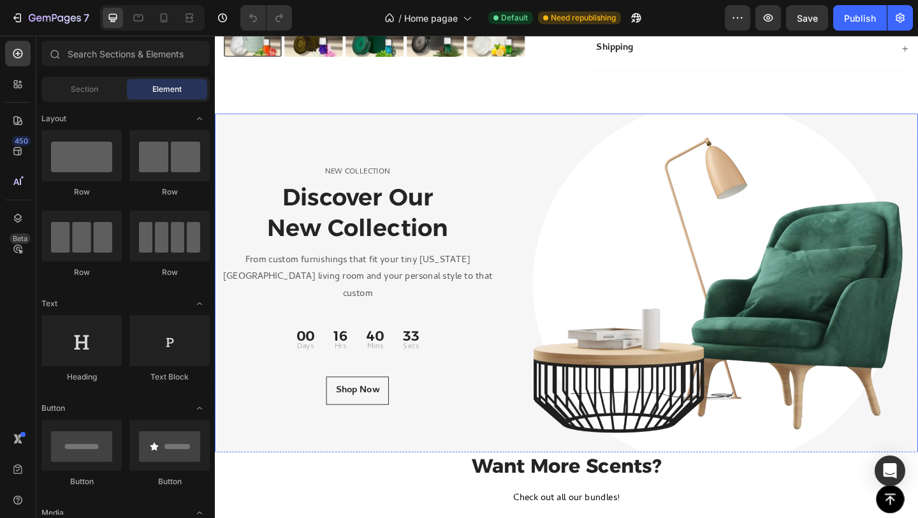
click at [518, 124] on div "NEW COLLECTION Text block Discover Our New Collection Heading From custom furni…" at bounding box center [370, 306] width 311 height 373
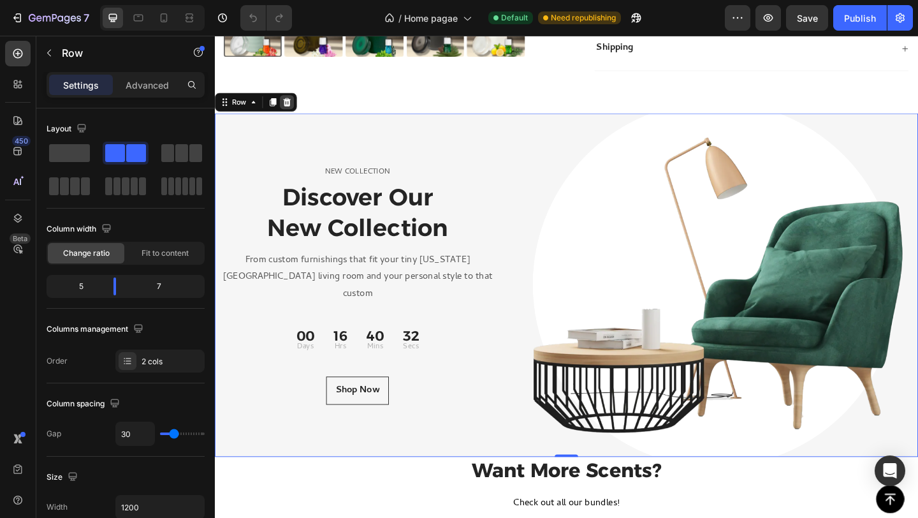
click at [296, 112] on icon at bounding box center [293, 108] width 10 height 10
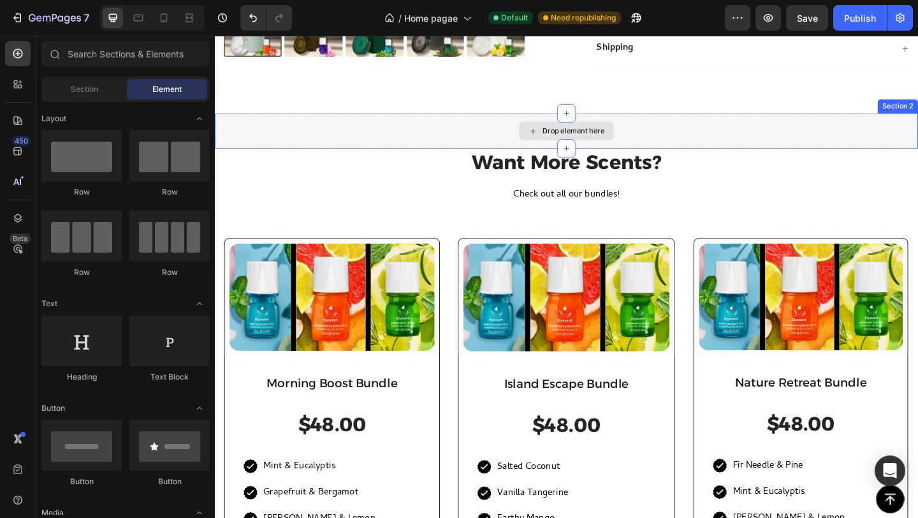
click at [483, 141] on div "Drop element here" at bounding box center [597, 139] width 765 height 38
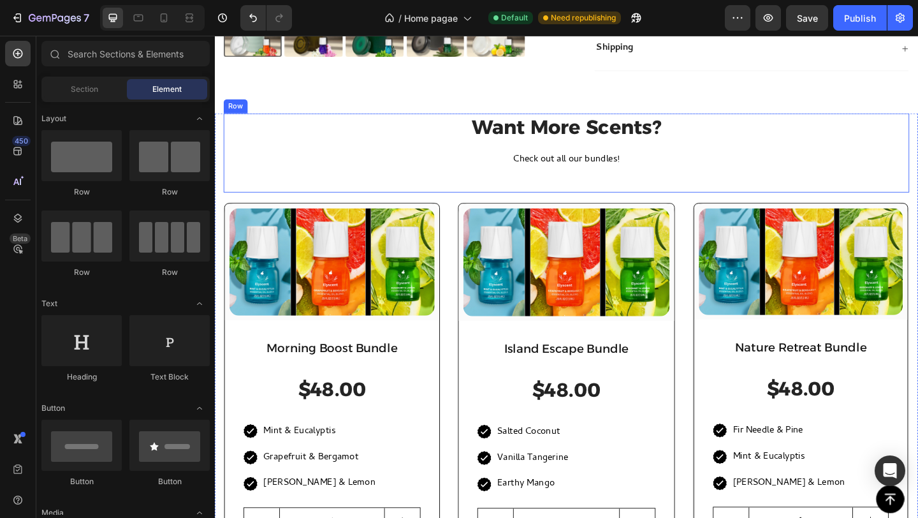
click at [679, 193] on div "Want More Scents? Heading Check out all our bundles! Text block (P) Images & Ga…" at bounding box center [597, 163] width 746 height 86
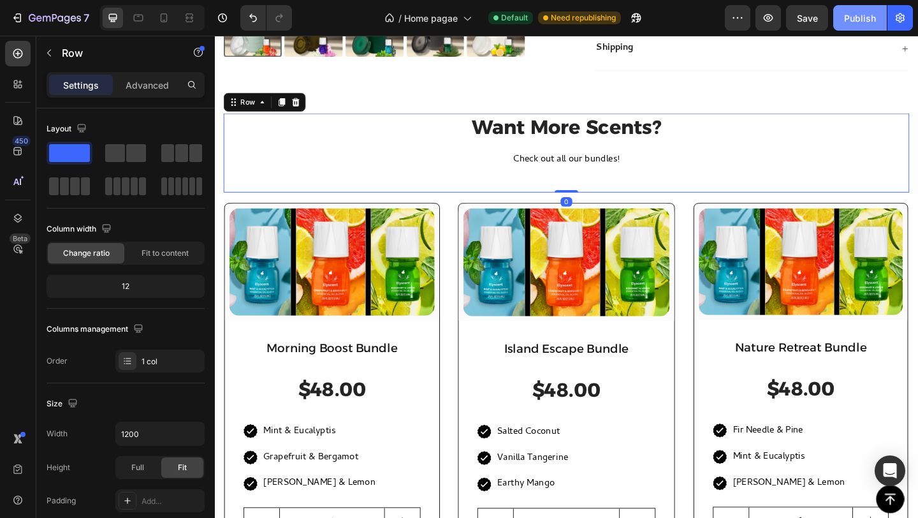
click at [858, 19] on div "Publish" at bounding box center [860, 17] width 32 height 13
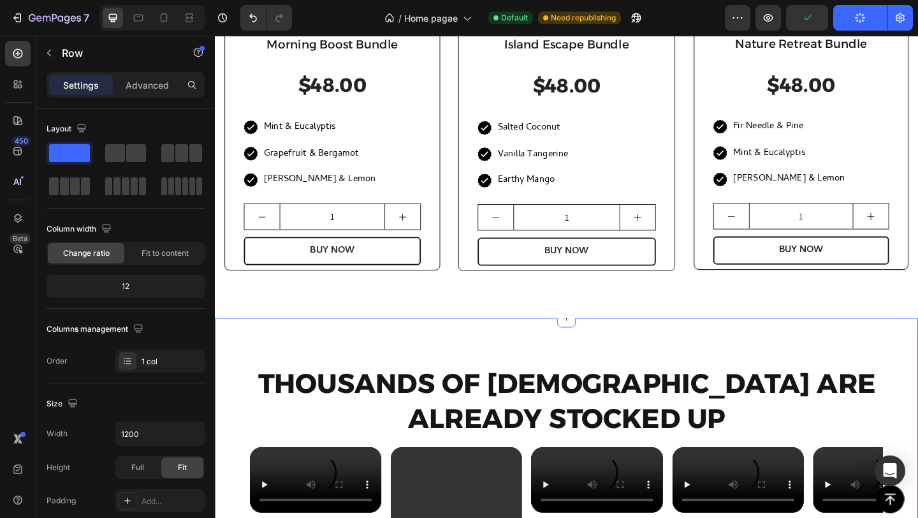
scroll to position [569, 0]
